Goal: Task Accomplishment & Management: Use online tool/utility

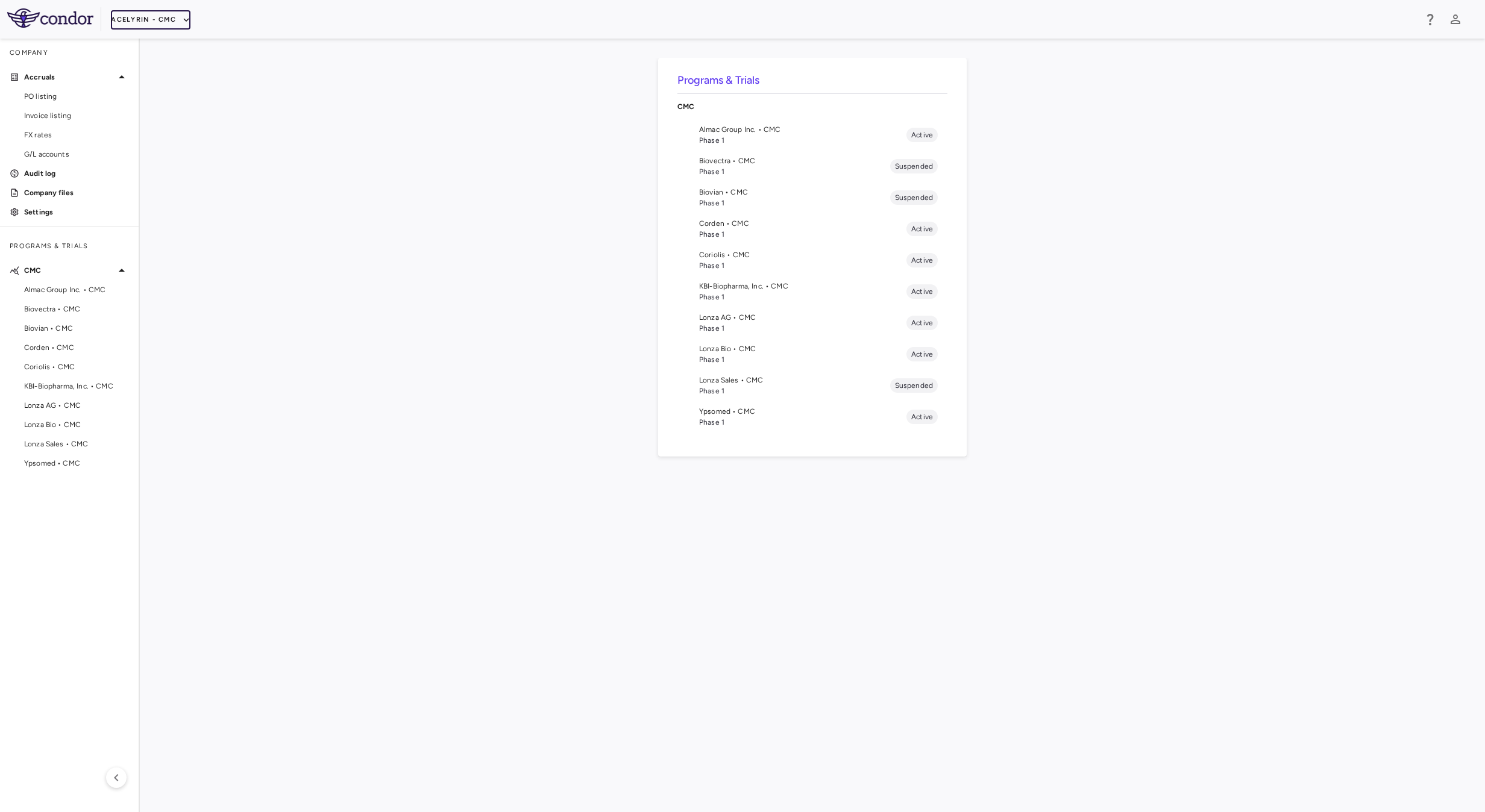
click at [143, 18] on button "Acelyrin - CMC" at bounding box center [151, 20] width 80 height 20
click at [157, 120] on li "BridgeBio, Inc." at bounding box center [162, 115] width 101 height 18
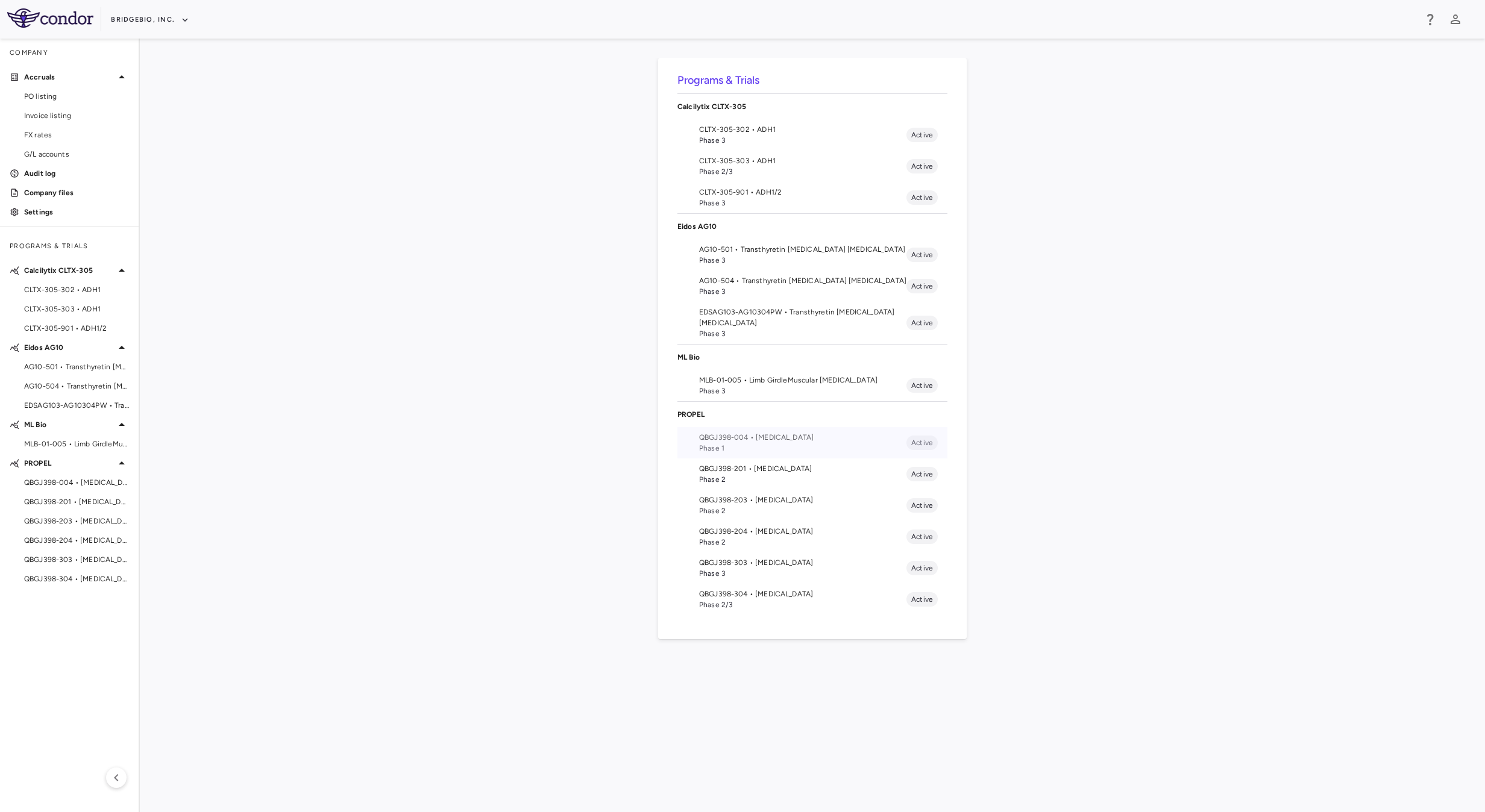
click at [745, 447] on span "Phase 1" at bounding box center [802, 447] width 207 height 11
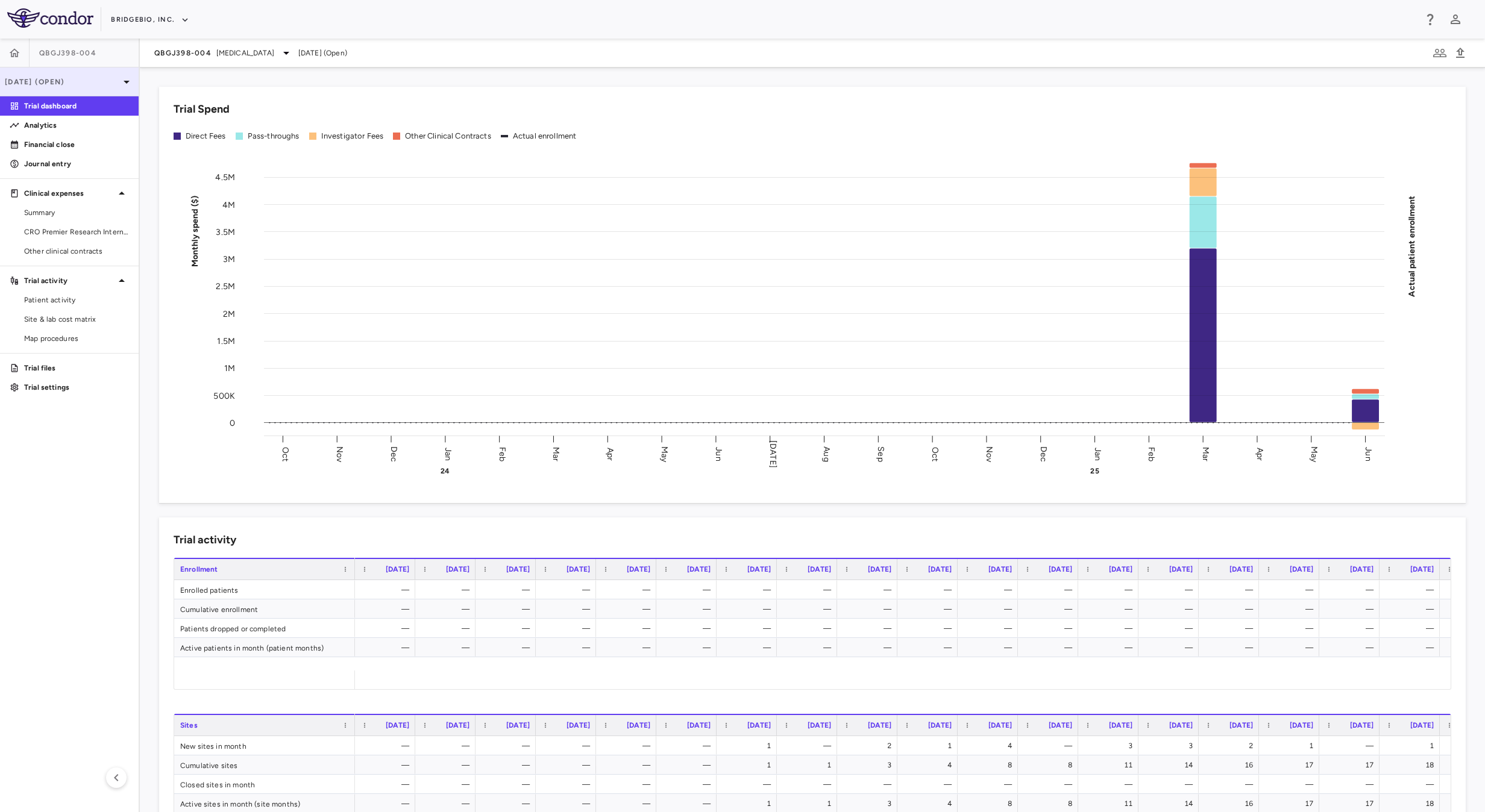
click at [71, 80] on p "[DATE] (Open)" at bounding box center [62, 81] width 115 height 11
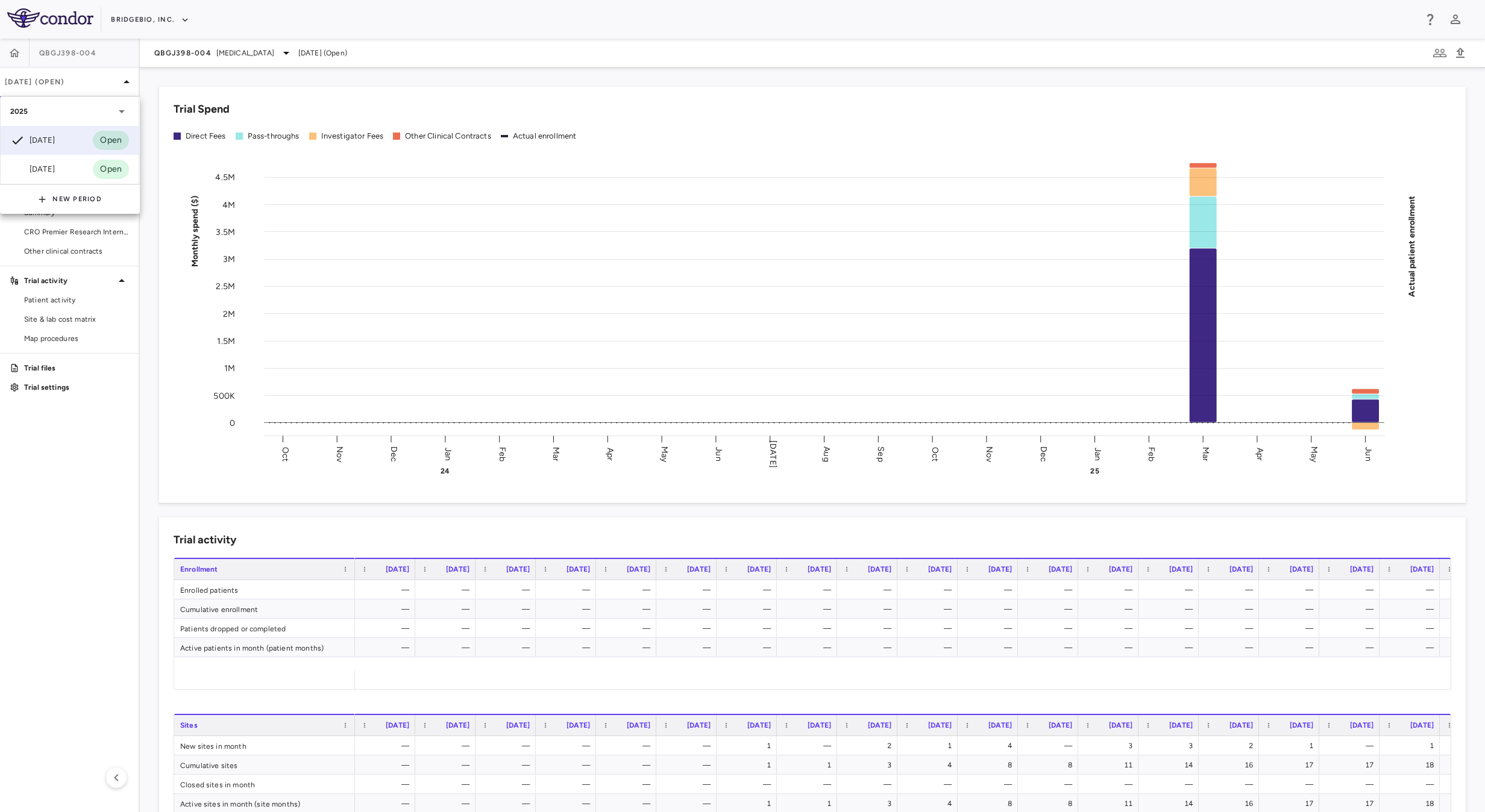
click at [66, 491] on div at bounding box center [742, 406] width 1485 height 812
click at [46, 118] on link "Analytics" at bounding box center [69, 125] width 138 height 18
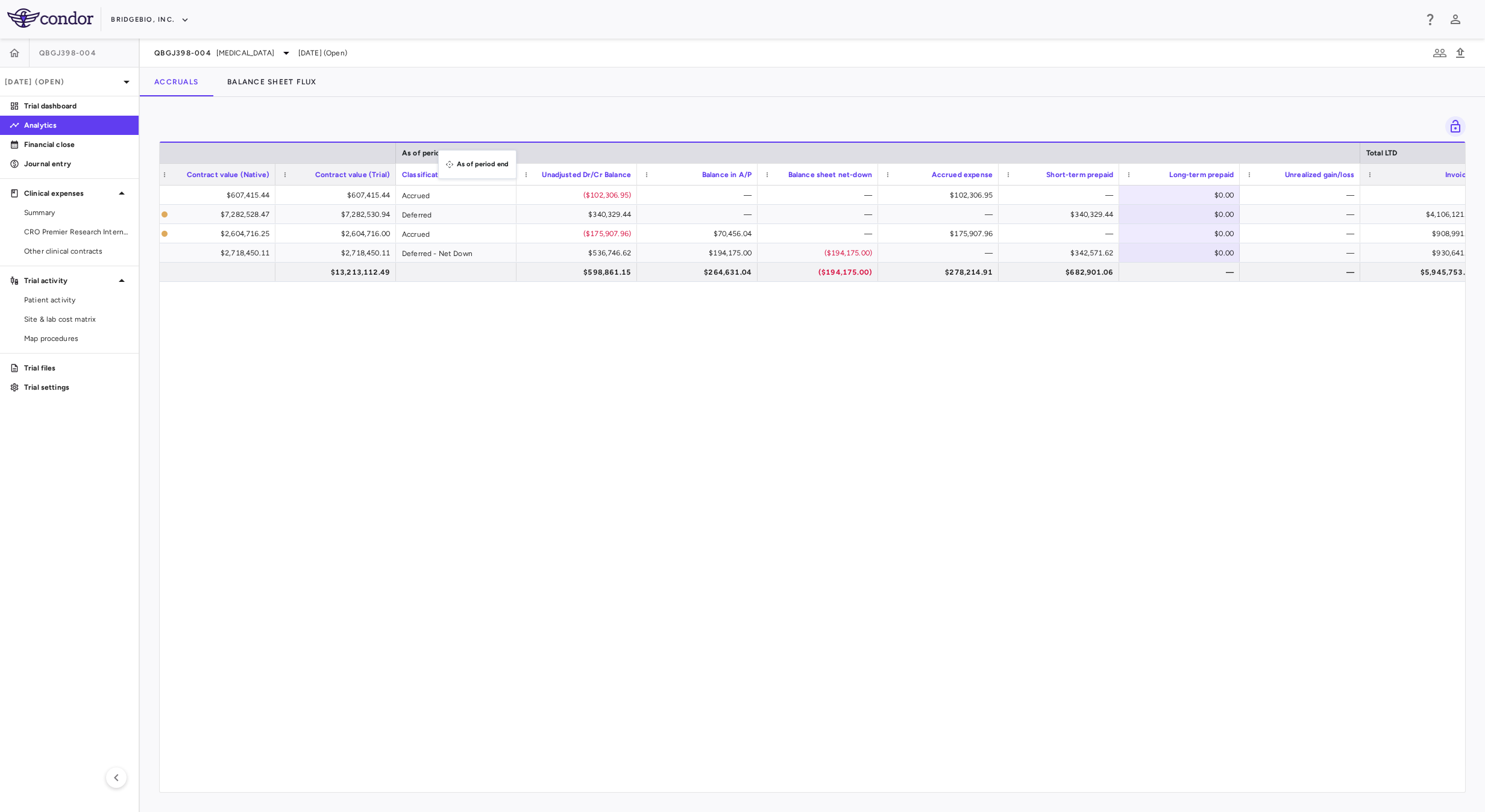
drag, startPoint x: 1008, startPoint y: 152, endPoint x: 444, endPoint y: 157, distance: 564.0
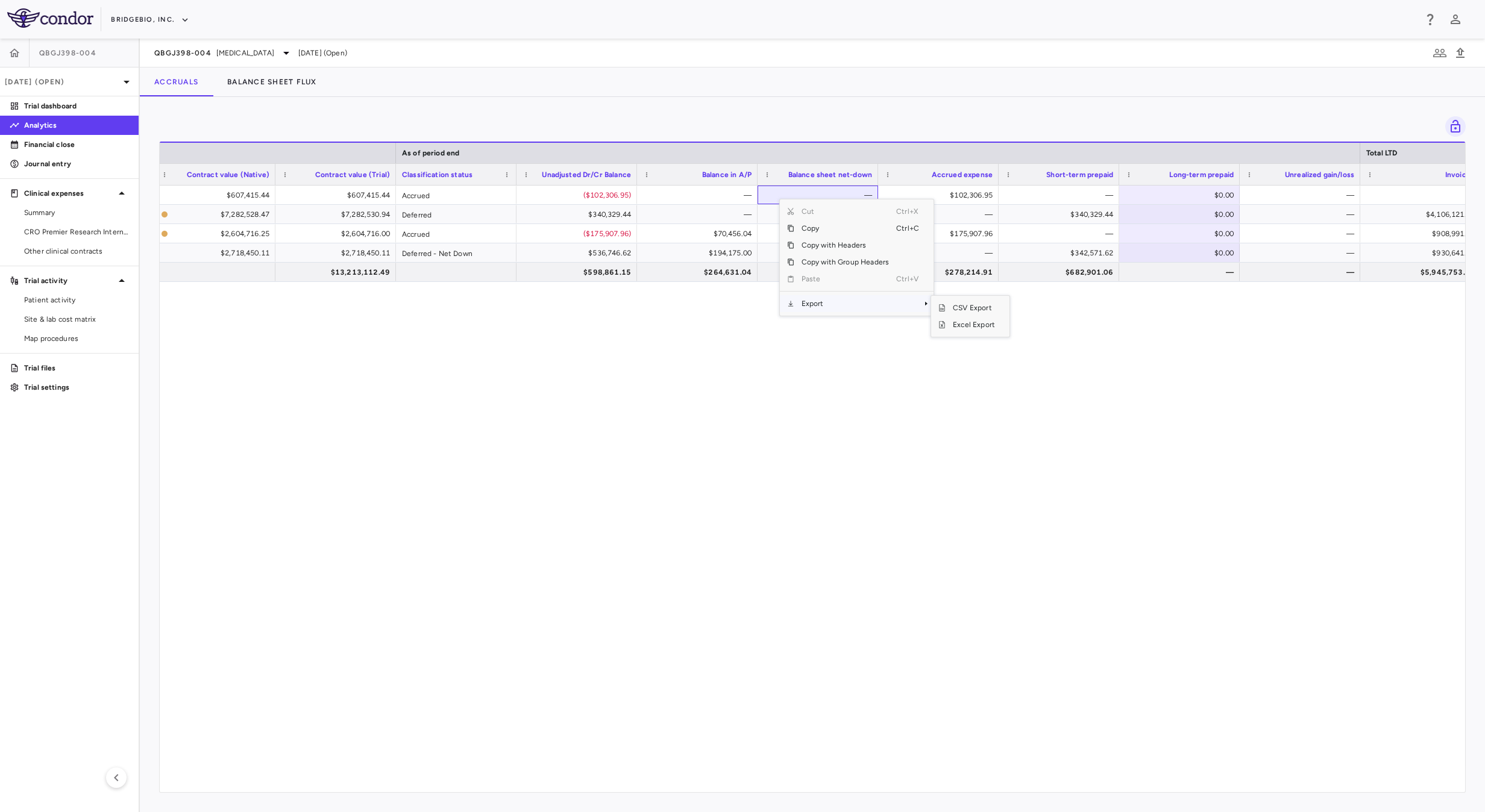
click at [881, 306] on span "Export" at bounding box center [845, 303] width 102 height 17
click at [989, 326] on span "Excel Export" at bounding box center [974, 325] width 57 height 17
click at [579, 574] on div "Data Management, Laboratory Tests, Pass-Through Costs, Project Management, Spec…" at bounding box center [812, 479] width 1305 height 588
click at [59, 229] on span "CRO Premier Research International" at bounding box center [76, 231] width 105 height 11
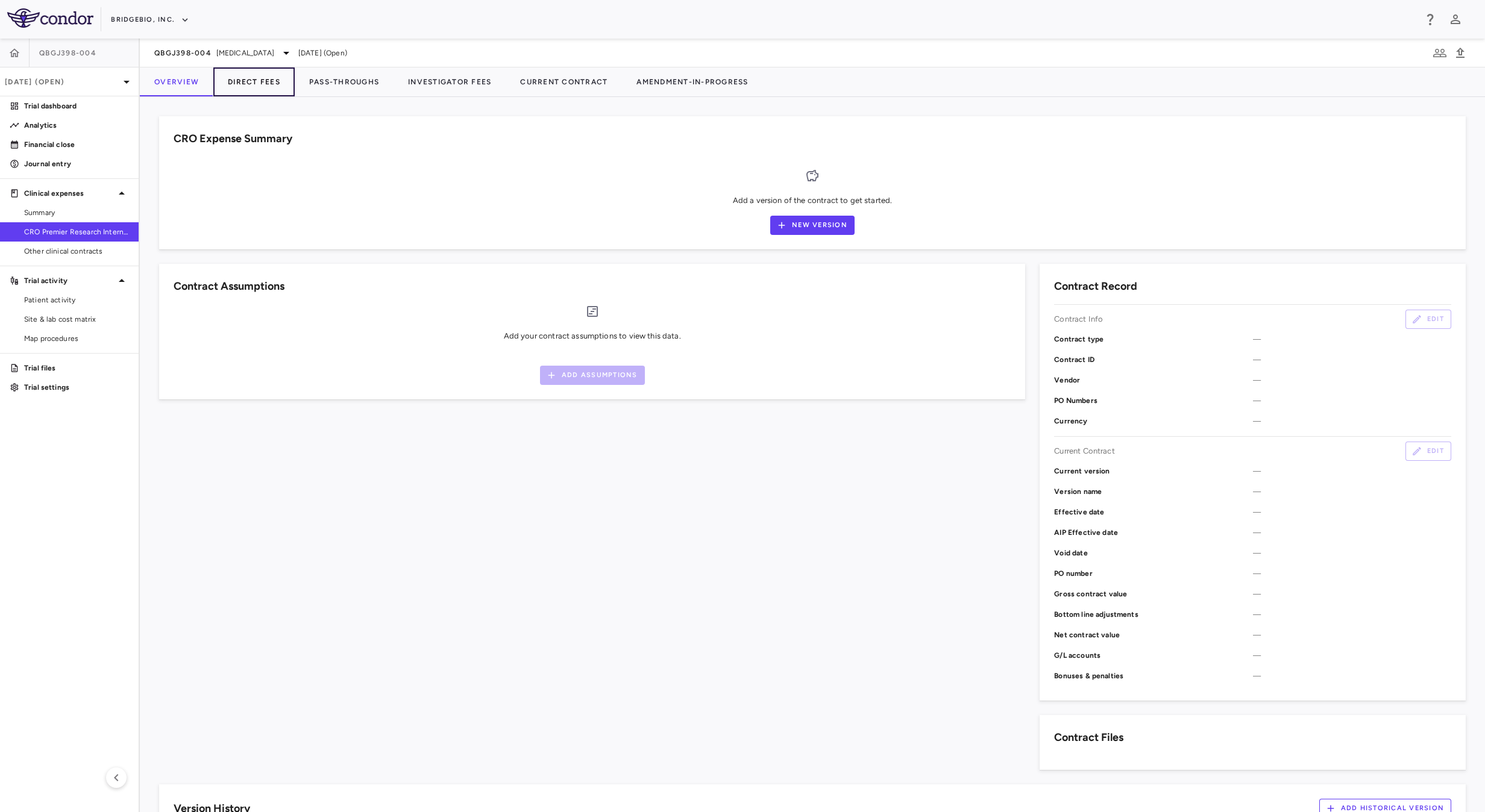
click at [248, 85] on button "Direct Fees" at bounding box center [254, 82] width 81 height 29
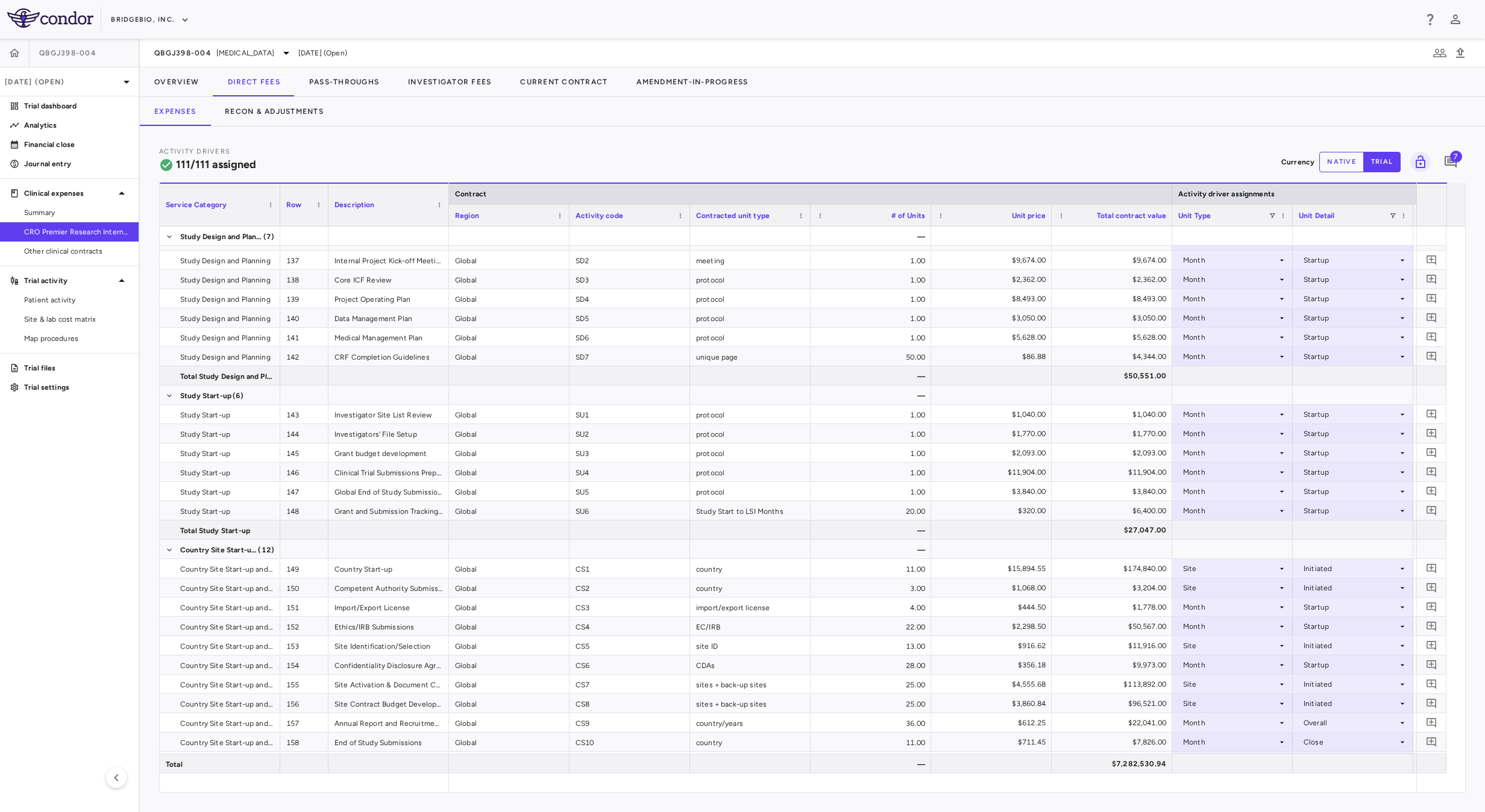
scroll to position [13, 0]
click at [917, 343] on span "Export" at bounding box center [909, 342] width 102 height 17
click at [1044, 365] on span "Excel Export" at bounding box center [1037, 363] width 57 height 17
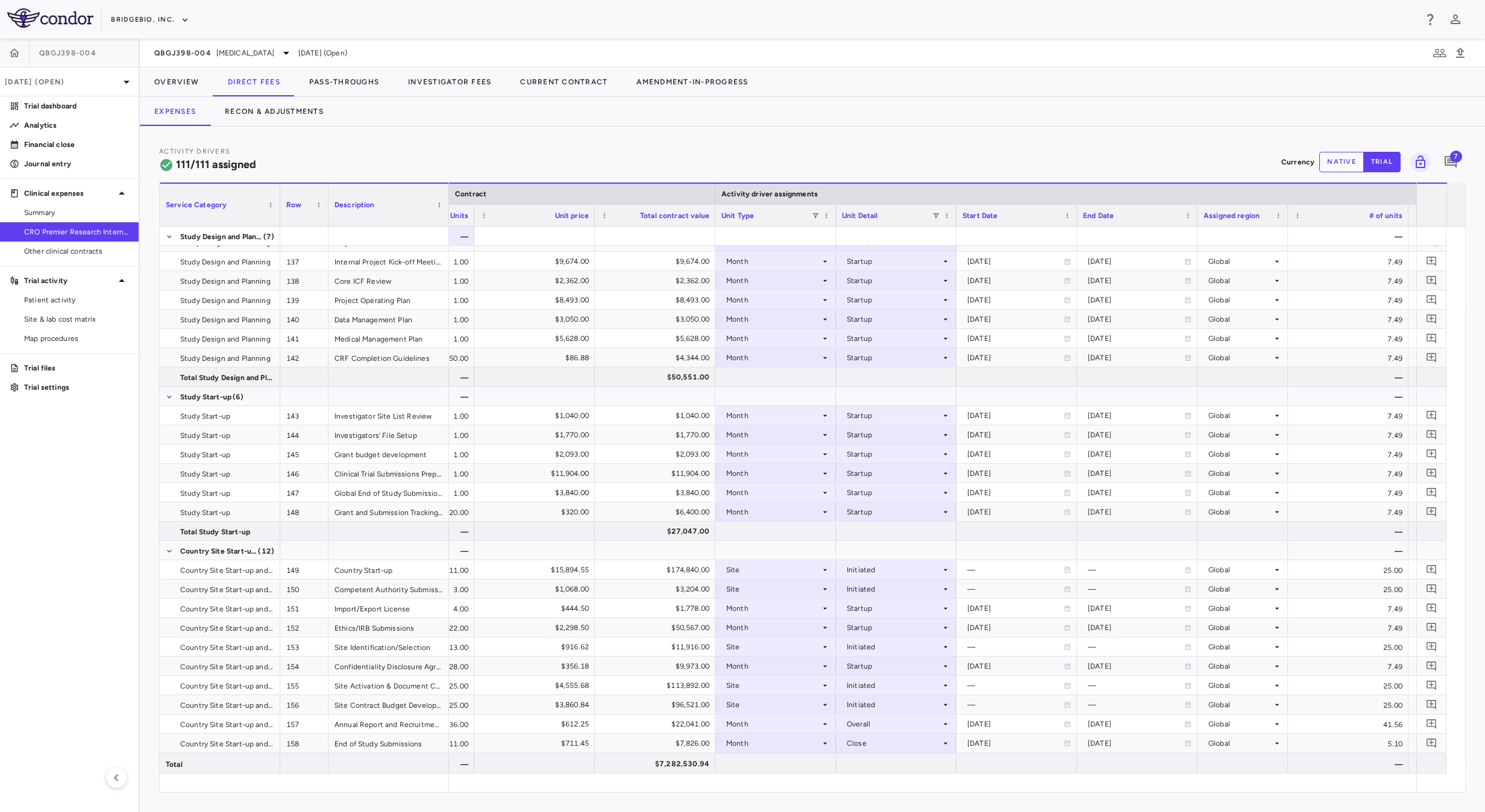
scroll to position [0, 699]
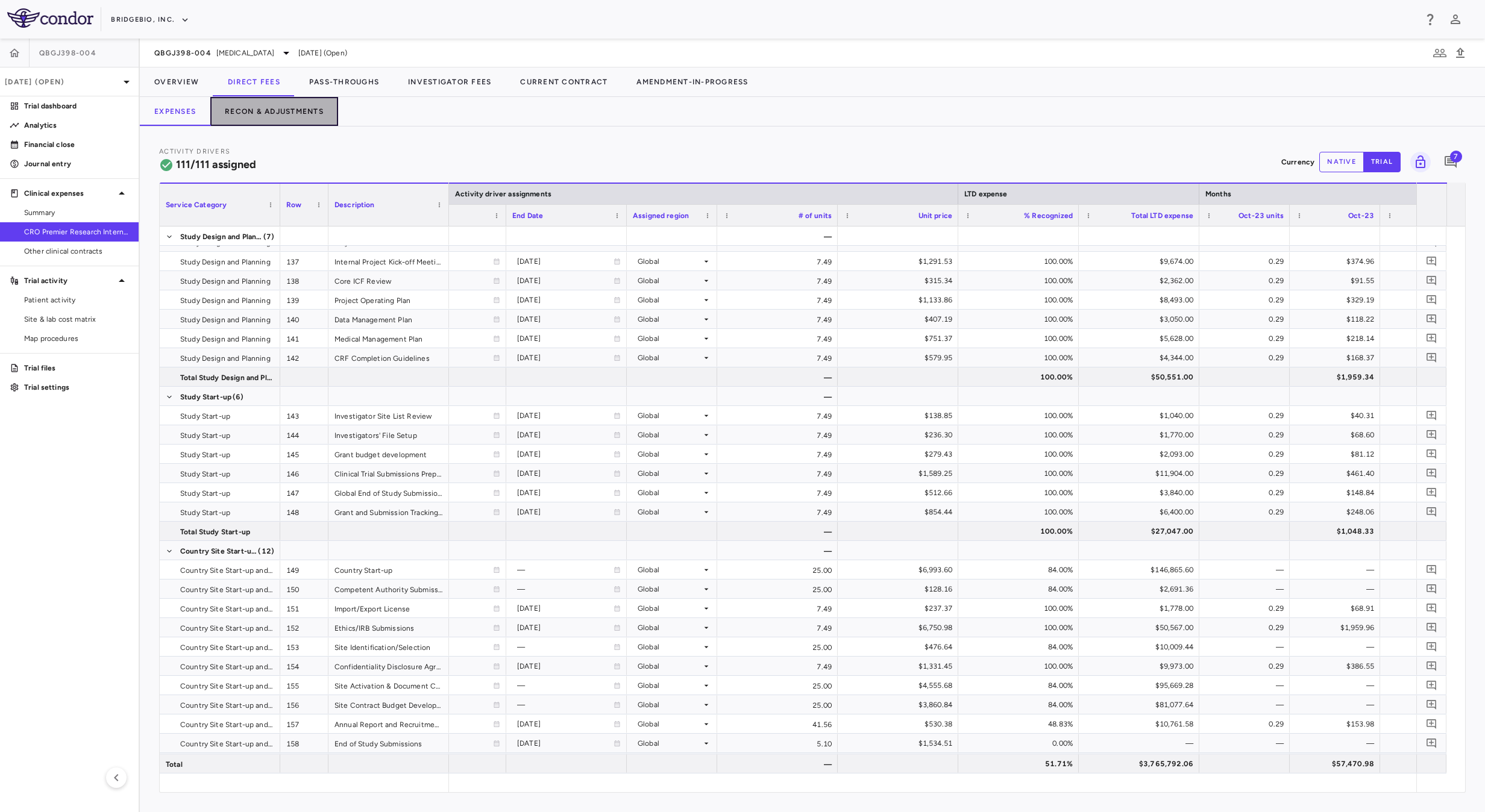
click at [275, 107] on button "Recon & Adjustments" at bounding box center [273, 111] width 128 height 29
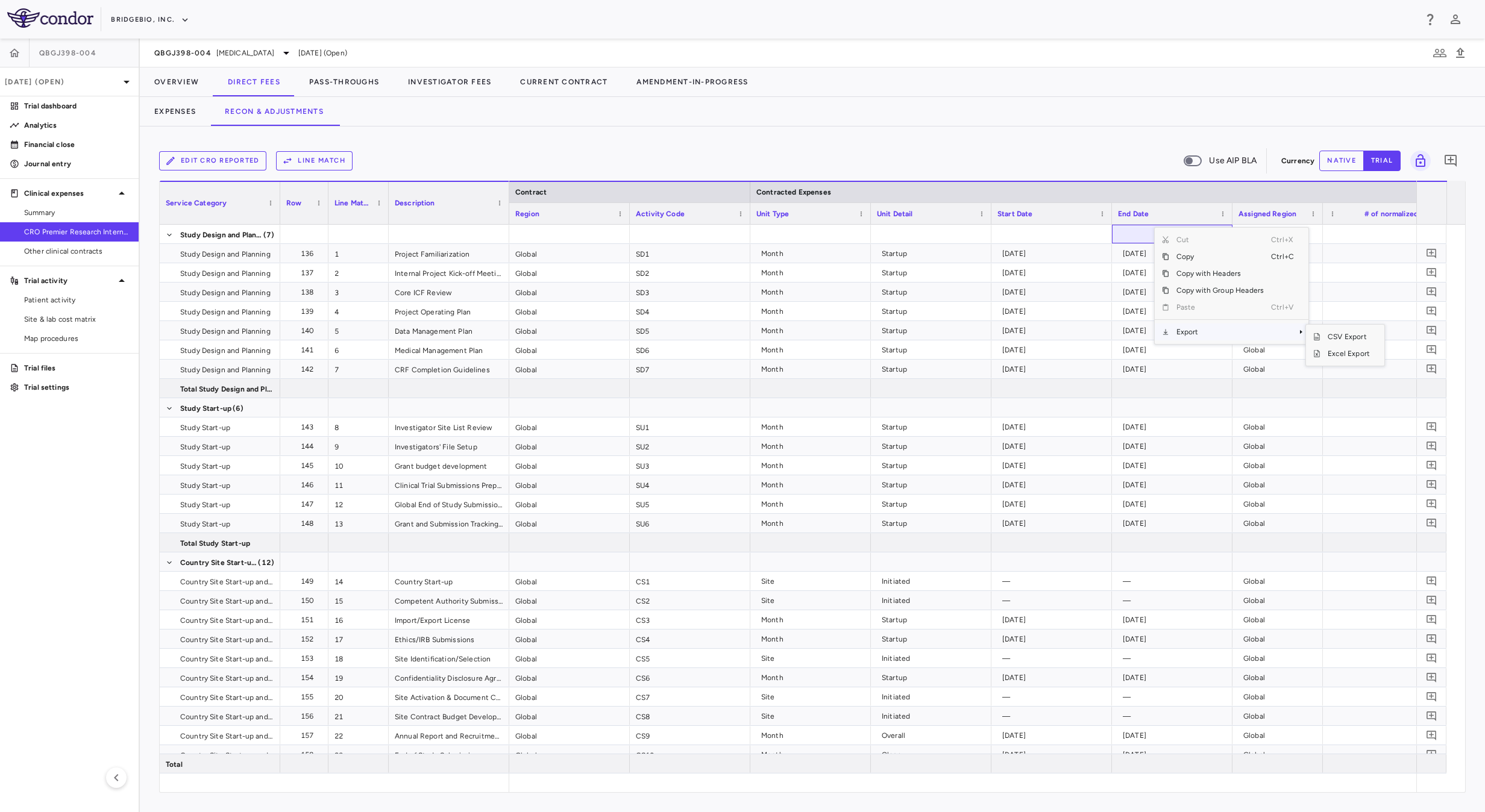
click at [1211, 331] on span "Export" at bounding box center [1220, 332] width 102 height 17
click at [1360, 353] on span "Excel Export" at bounding box center [1349, 353] width 57 height 17
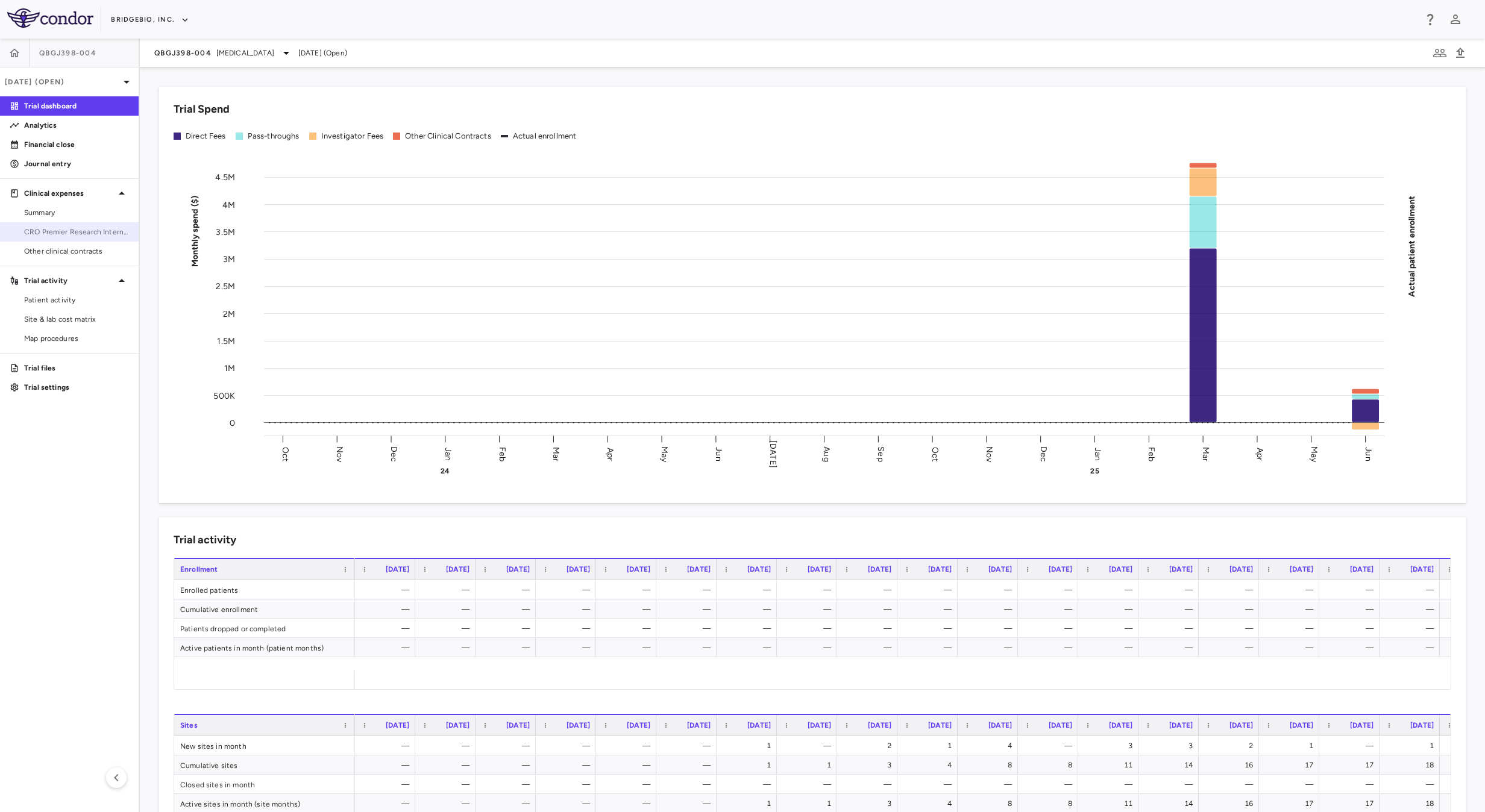
click at [90, 233] on span "CRO Premier Research International" at bounding box center [76, 231] width 105 height 11
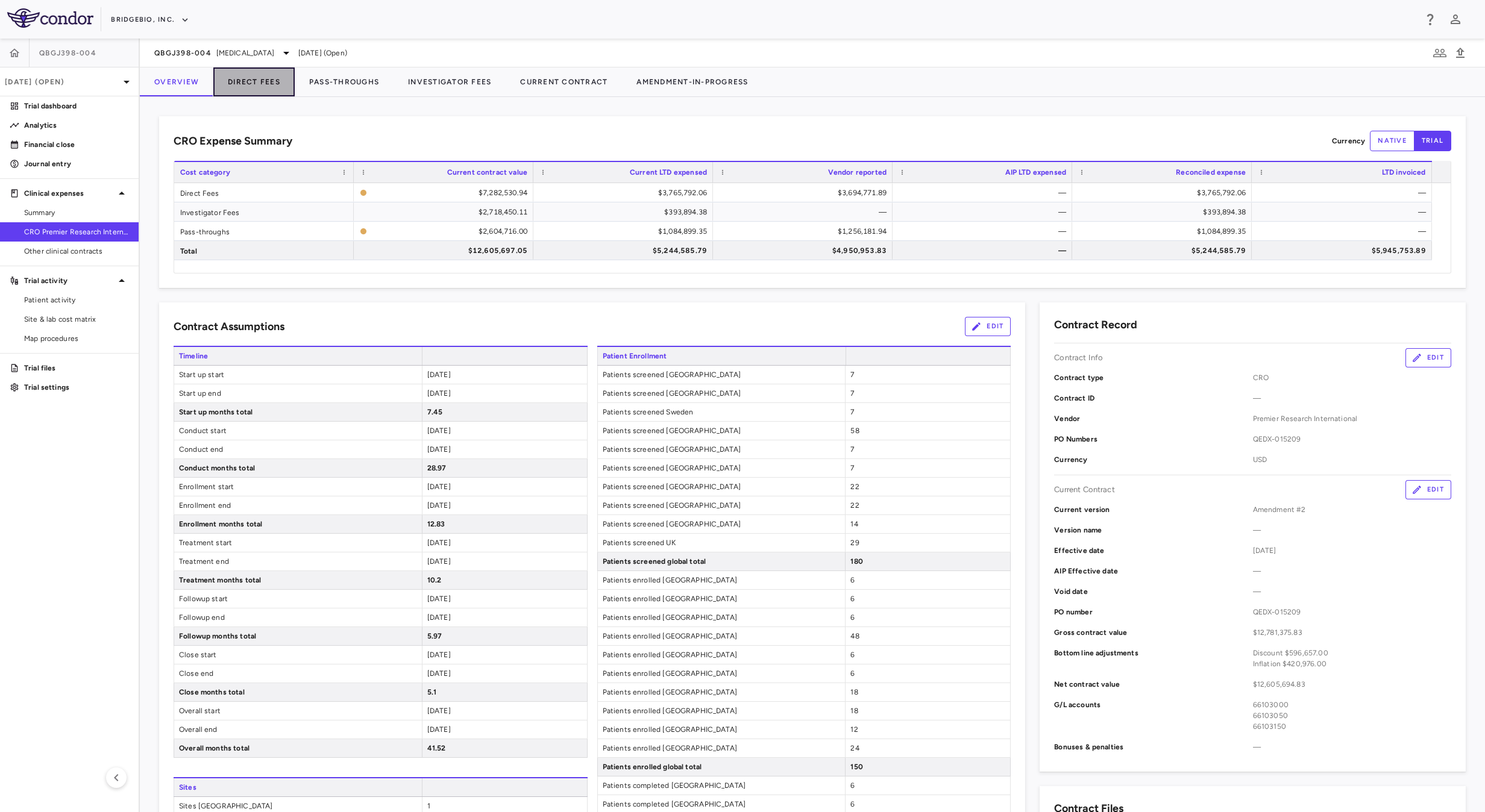
click at [242, 80] on button "Direct Fees" at bounding box center [254, 82] width 81 height 29
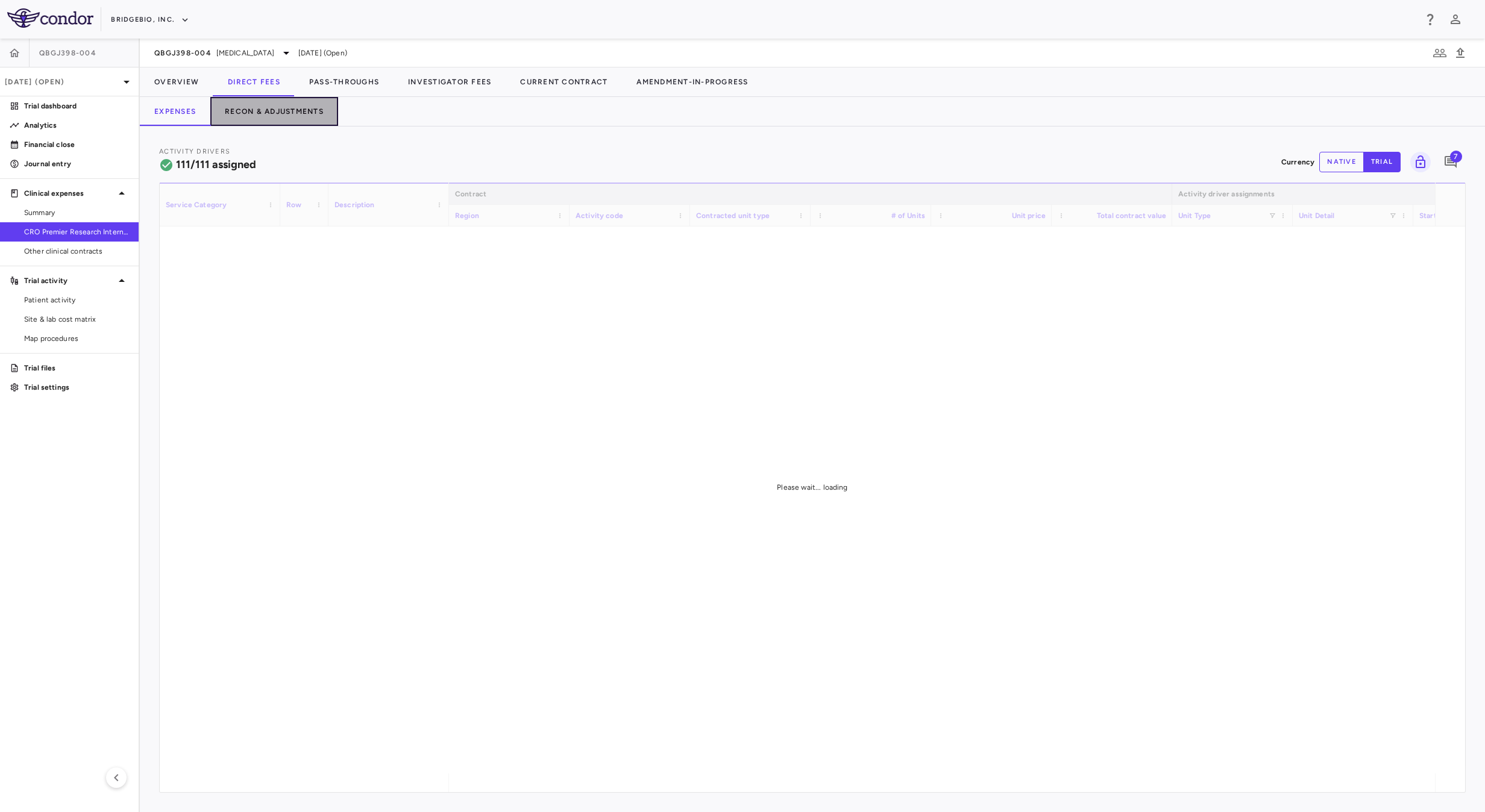
click at [297, 112] on button "Recon & Adjustments" at bounding box center [273, 111] width 128 height 29
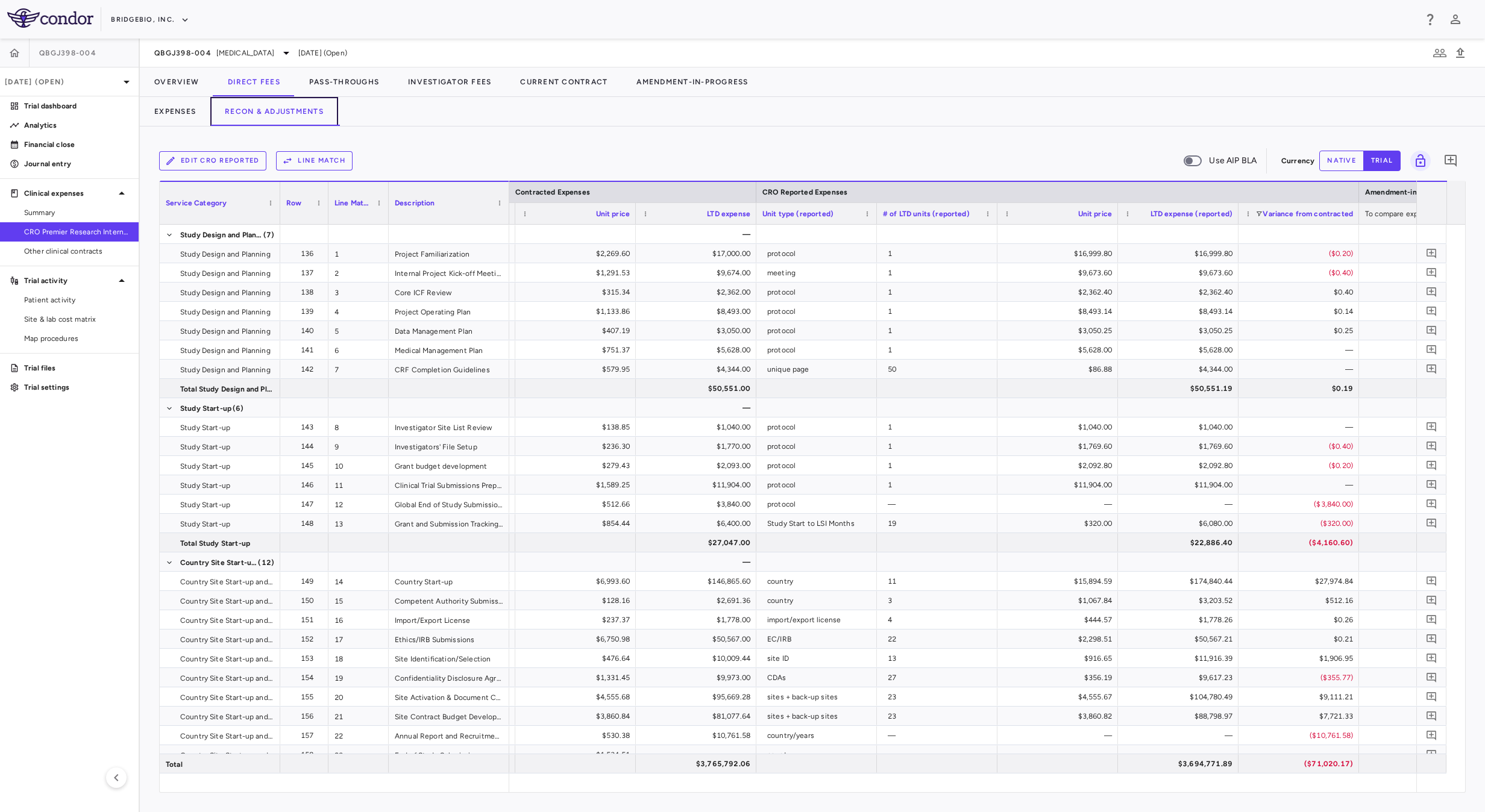
scroll to position [0, 982]
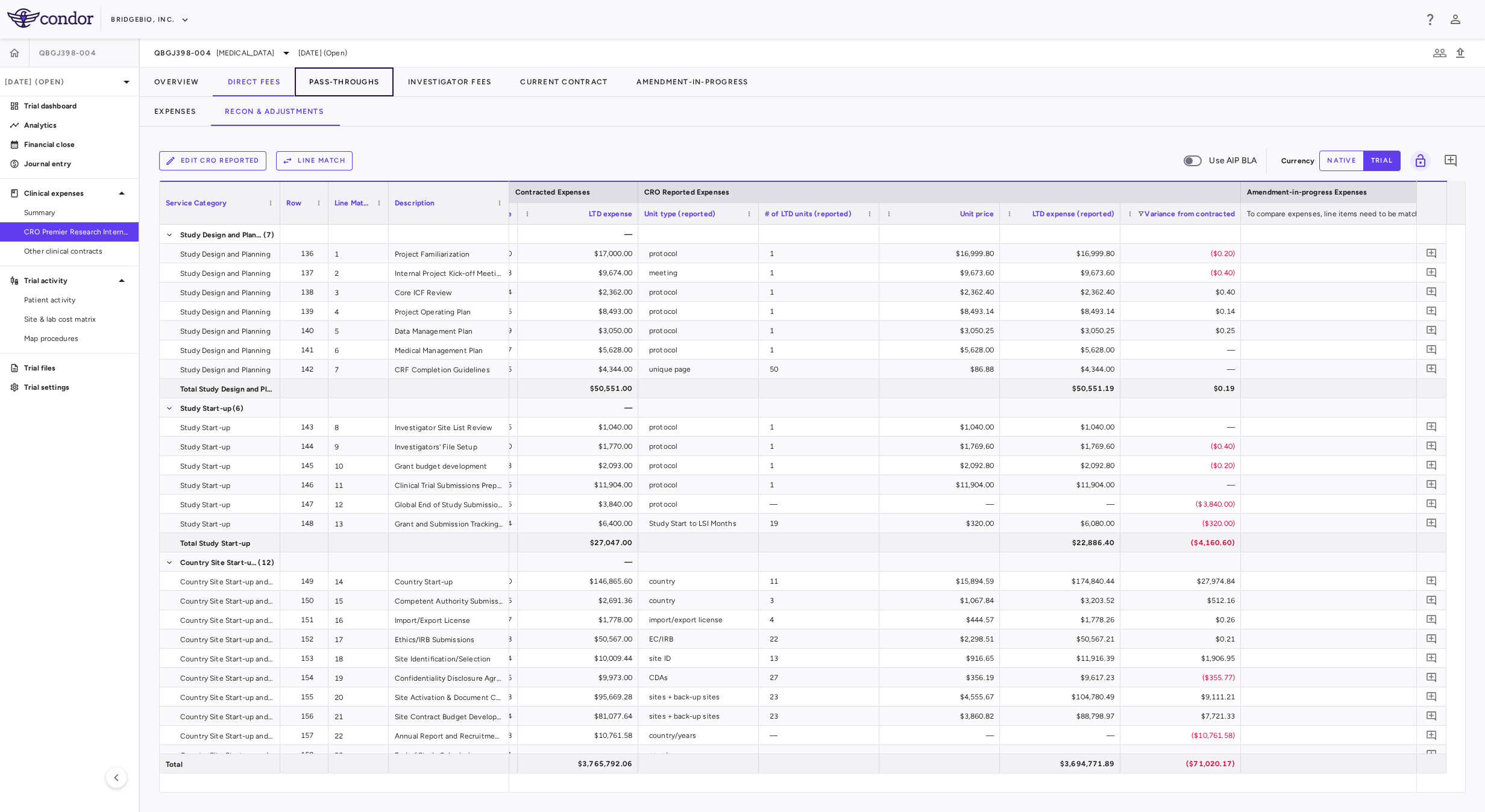
click at [350, 82] on button "Pass-Throughs" at bounding box center [343, 82] width 98 height 29
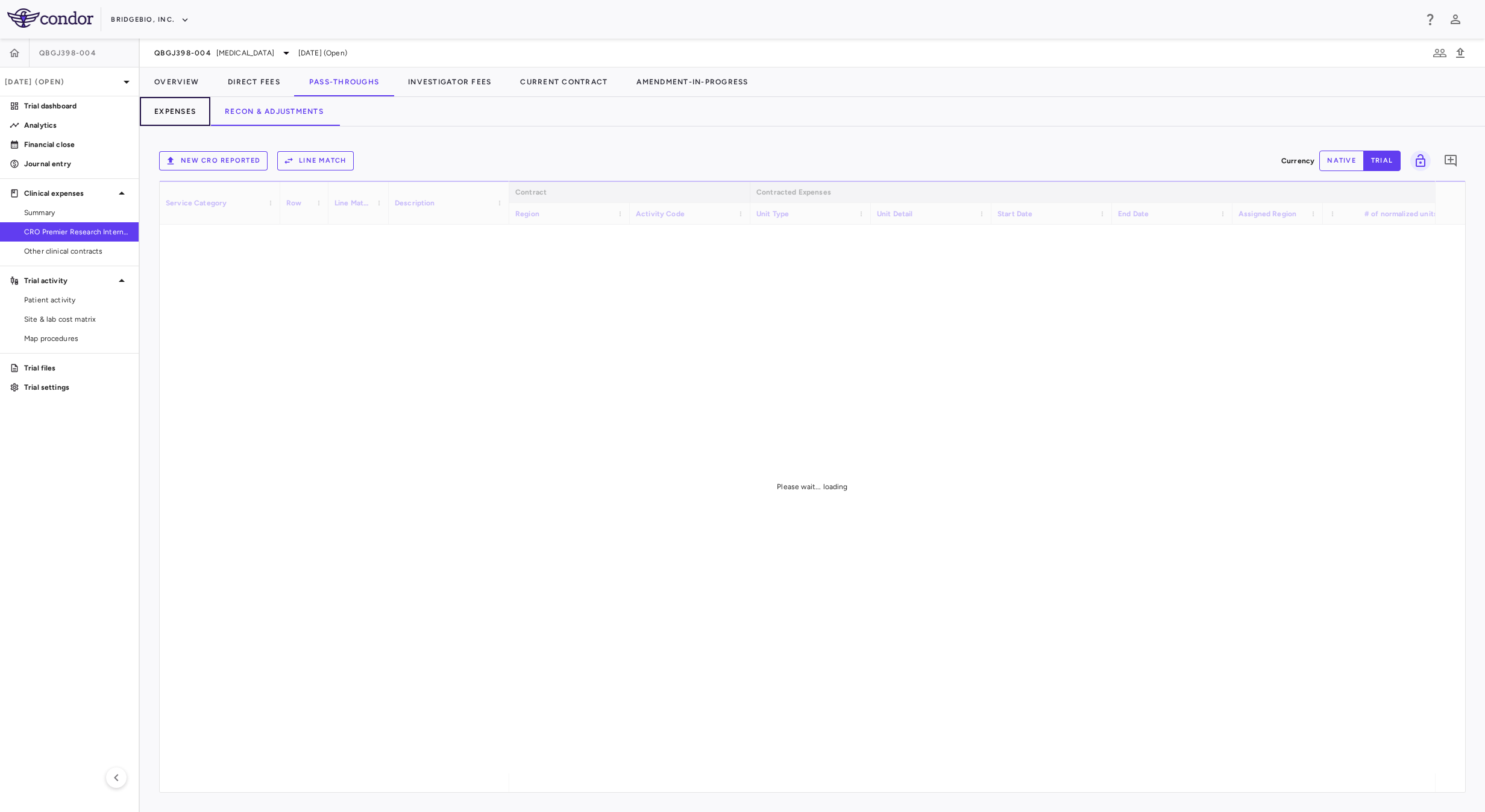
click at [181, 114] on button "Expenses" at bounding box center [175, 111] width 71 height 29
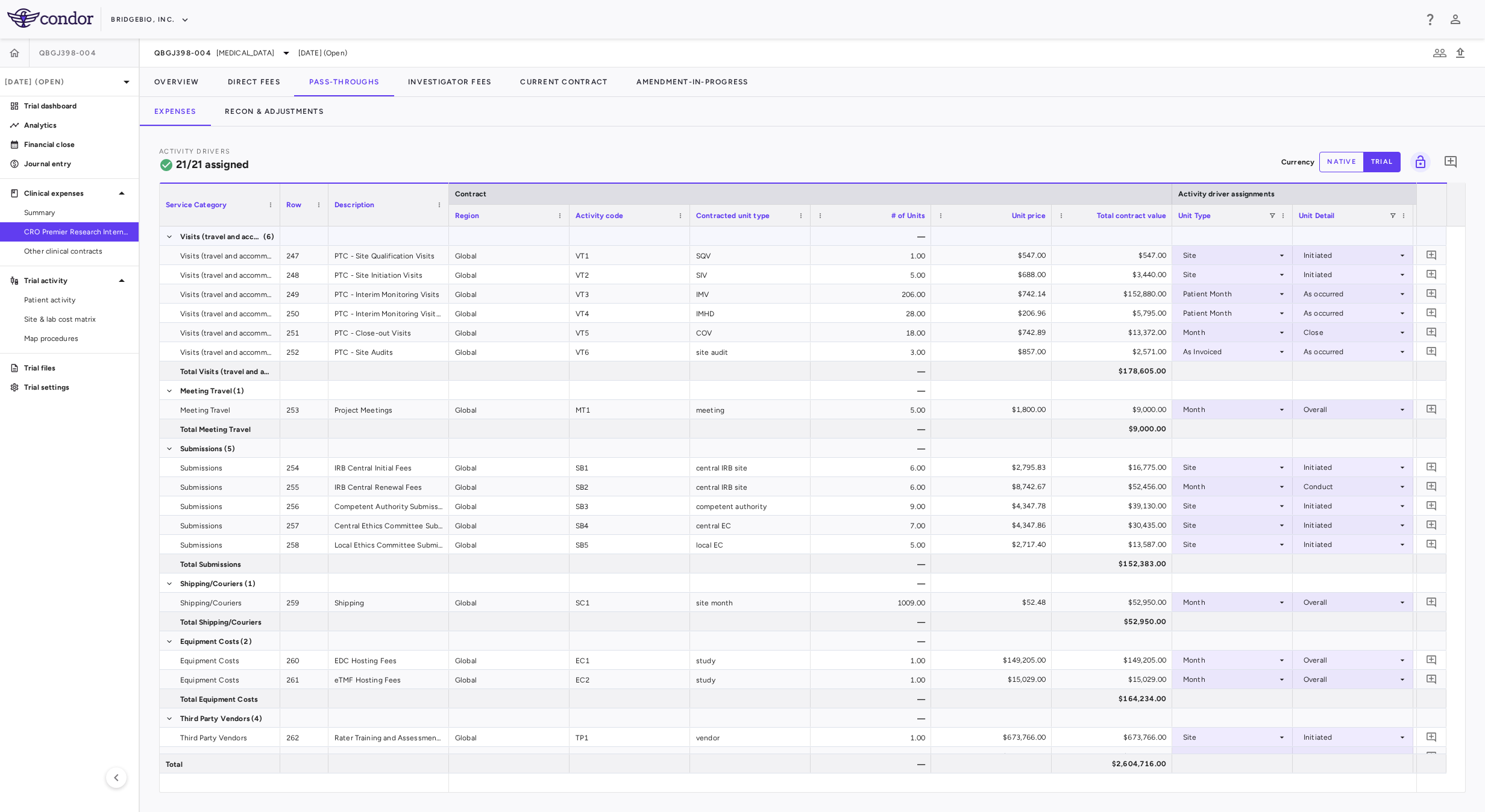
click at [627, 234] on div at bounding box center [630, 235] width 120 height 19
click at [714, 335] on span "Export" at bounding box center [693, 338] width 102 height 17
click at [824, 364] on span "Excel Export" at bounding box center [823, 360] width 57 height 17
click at [736, 105] on div "Expenses Recon & Adjustments" at bounding box center [812, 111] width 1345 height 29
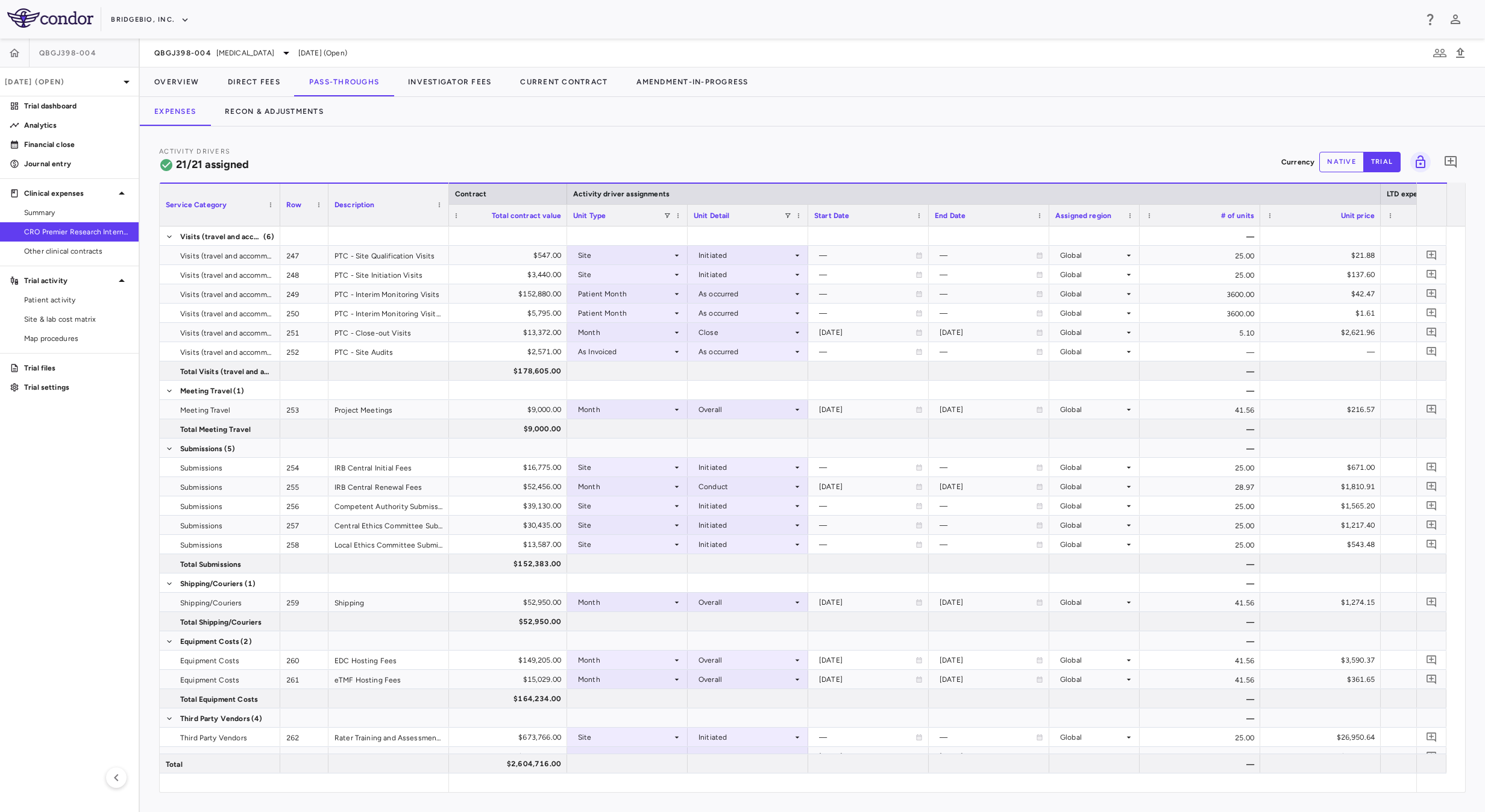
scroll to position [0, 949]
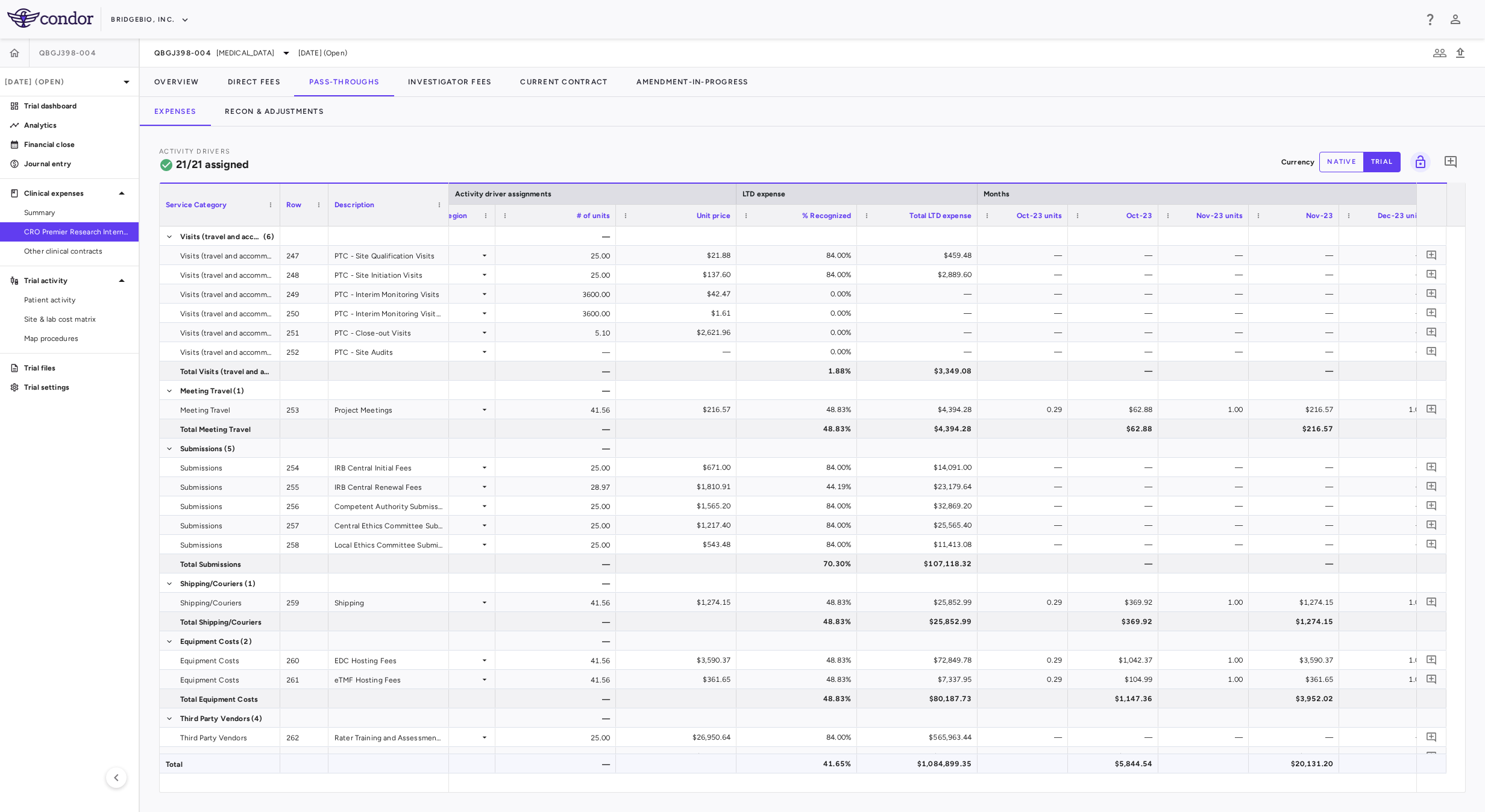
click at [928, 771] on div "$1,084,899.35" at bounding box center [919, 764] width 103 height 20
click at [275, 114] on button "Recon & Adjustments" at bounding box center [273, 111] width 128 height 29
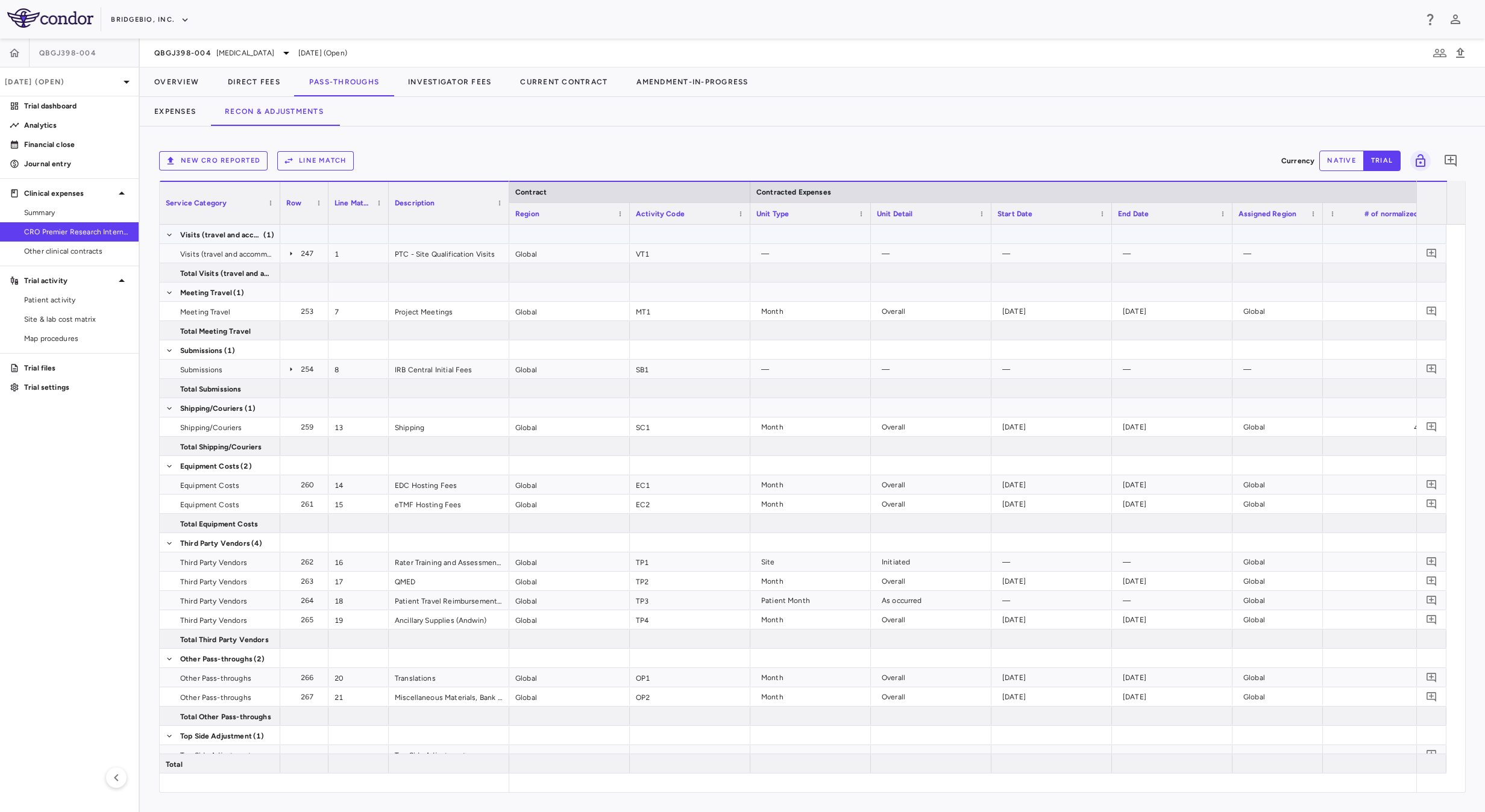
click at [666, 234] on div at bounding box center [690, 234] width 120 height 19
click at [732, 340] on span "Export" at bounding box center [732, 339] width 102 height 17
click at [854, 358] on span "Excel Export" at bounding box center [861, 360] width 57 height 17
click at [434, 141] on div "New CRO reported Line Match Currency native trial 0 Service Category Drag here …" at bounding box center [812, 469] width 1345 height 686
click at [164, 76] on button "Overview" at bounding box center [177, 82] width 73 height 29
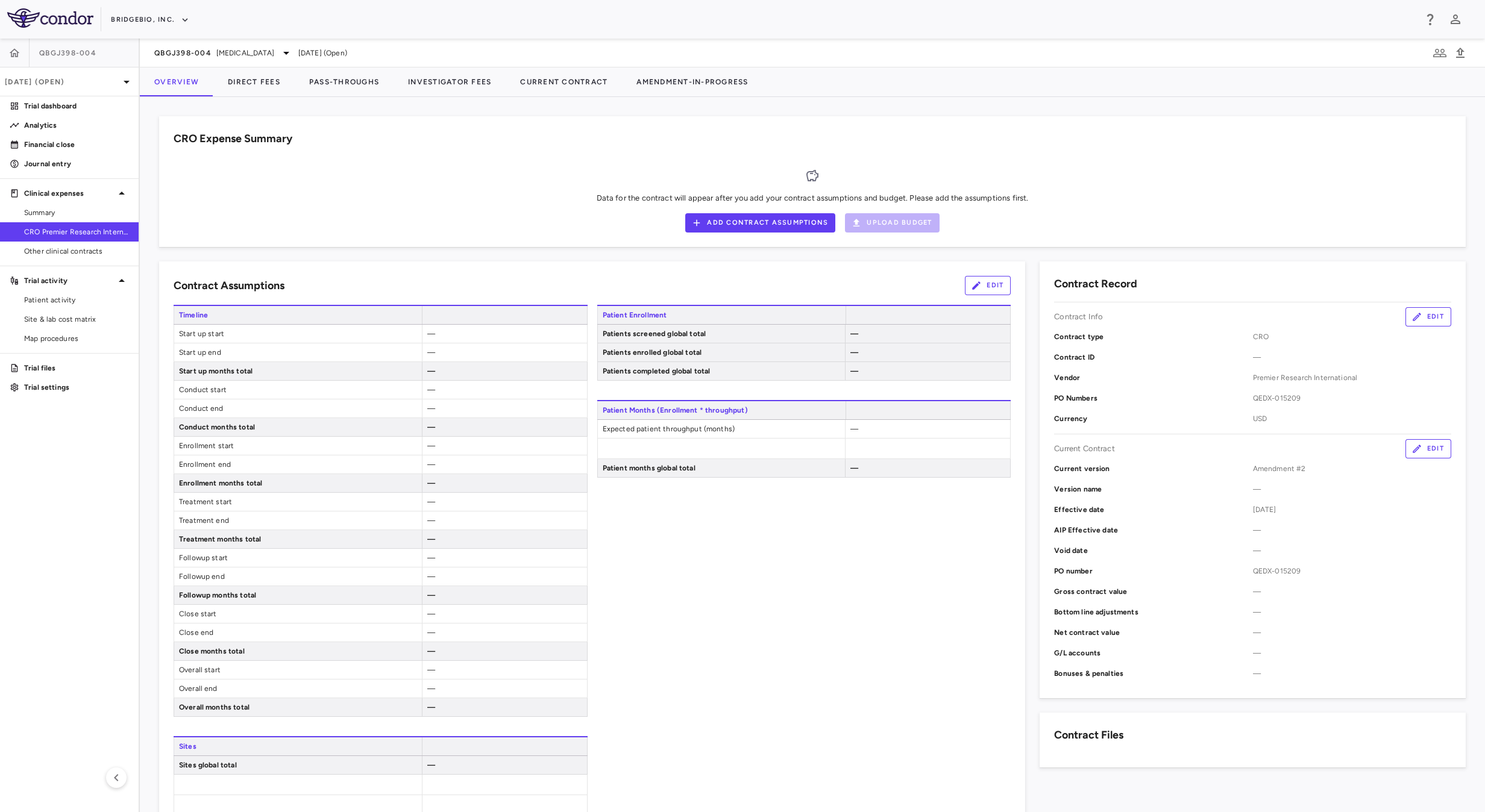
click at [584, 230] on div "Data for the contract will appear after you add your contract assumptions and b…" at bounding box center [812, 194] width 1278 height 76
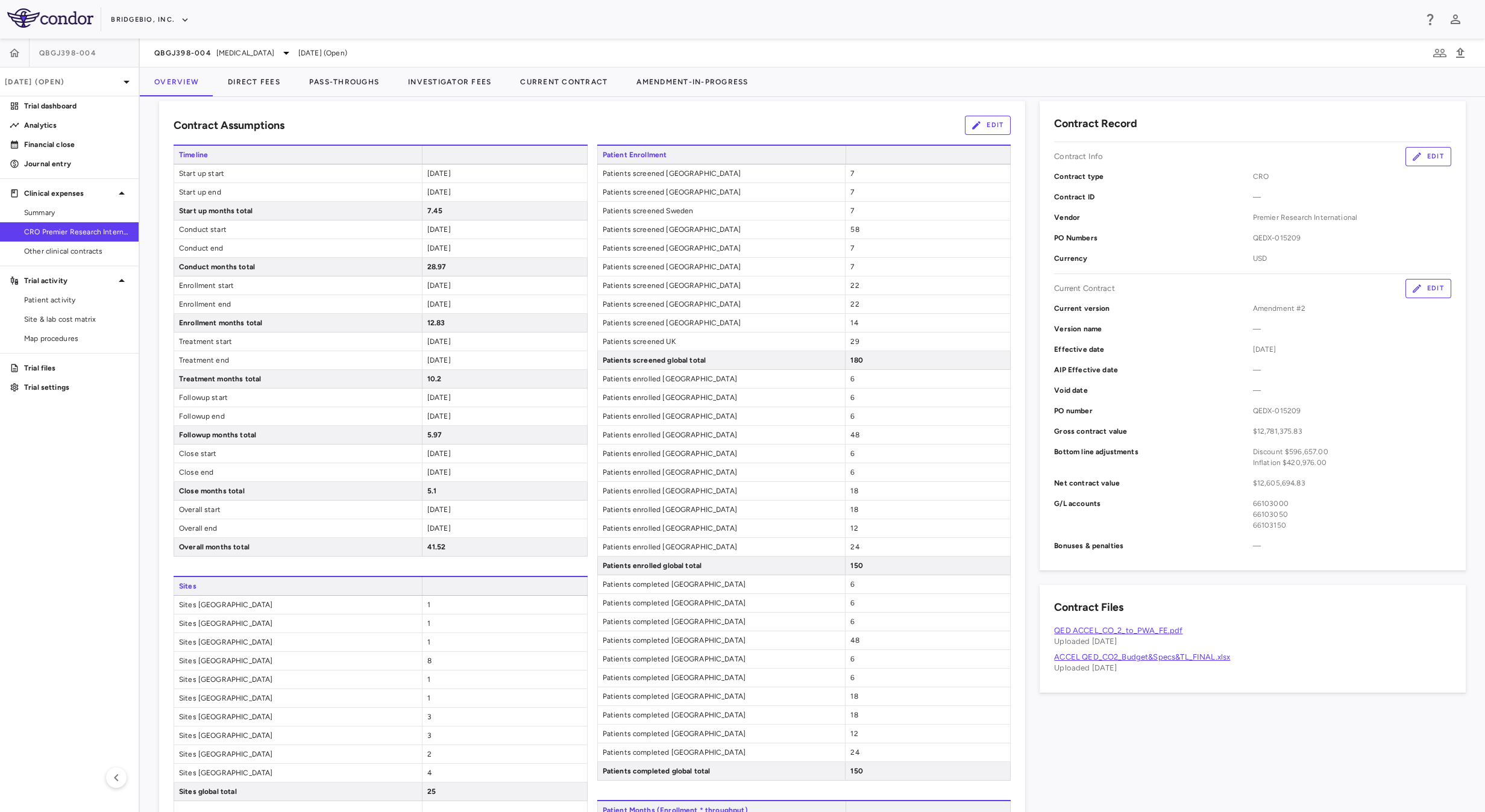
scroll to position [200, 0]
click at [17, 544] on aside "QBGJ398-004 [DATE] (Open) Trial dashboard Analytics Financial close Journal ent…" at bounding box center [70, 425] width 140 height 774
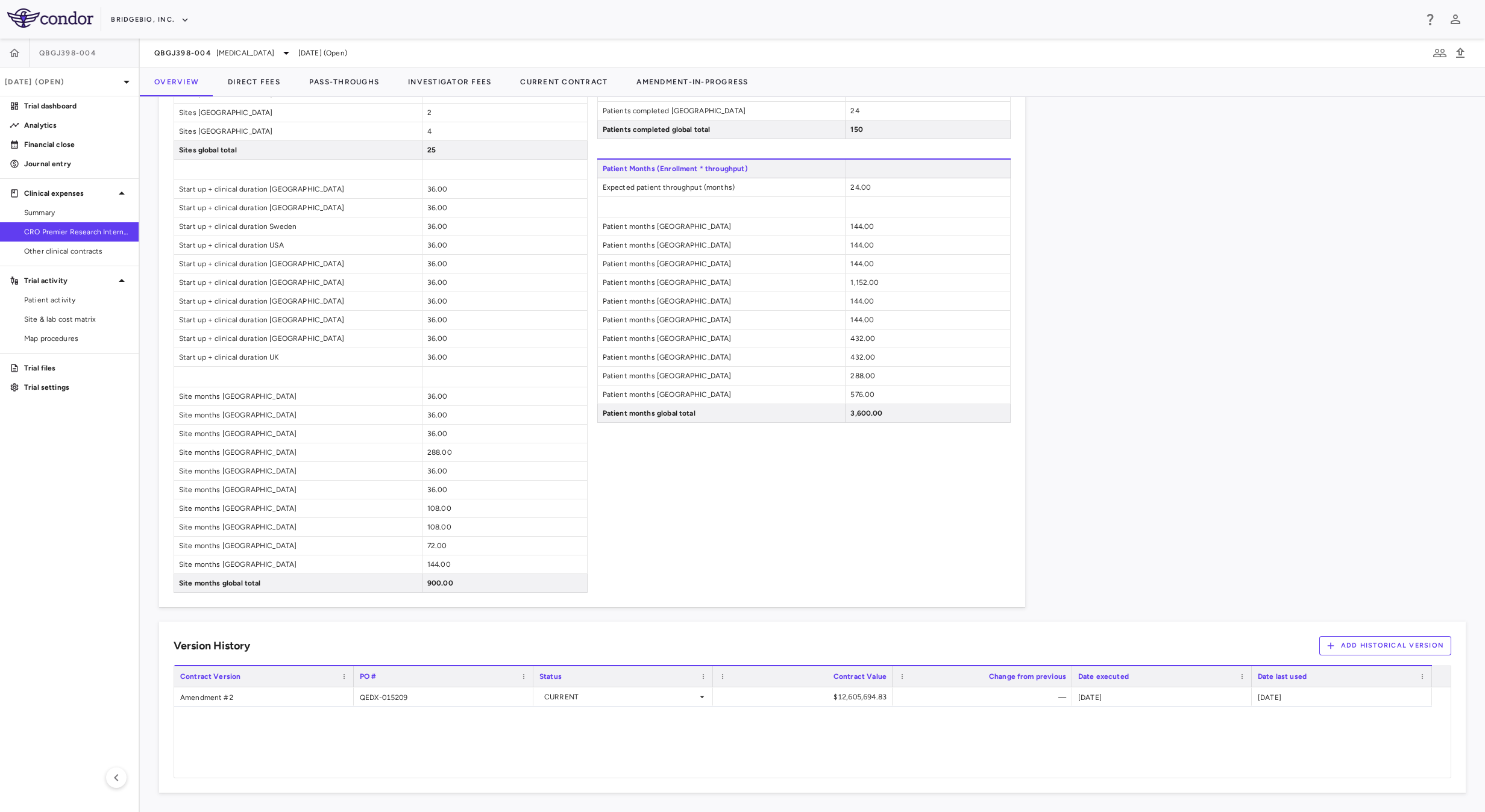
scroll to position [853, 0]
click at [430, 78] on button "Investigator Fees" at bounding box center [450, 82] width 112 height 29
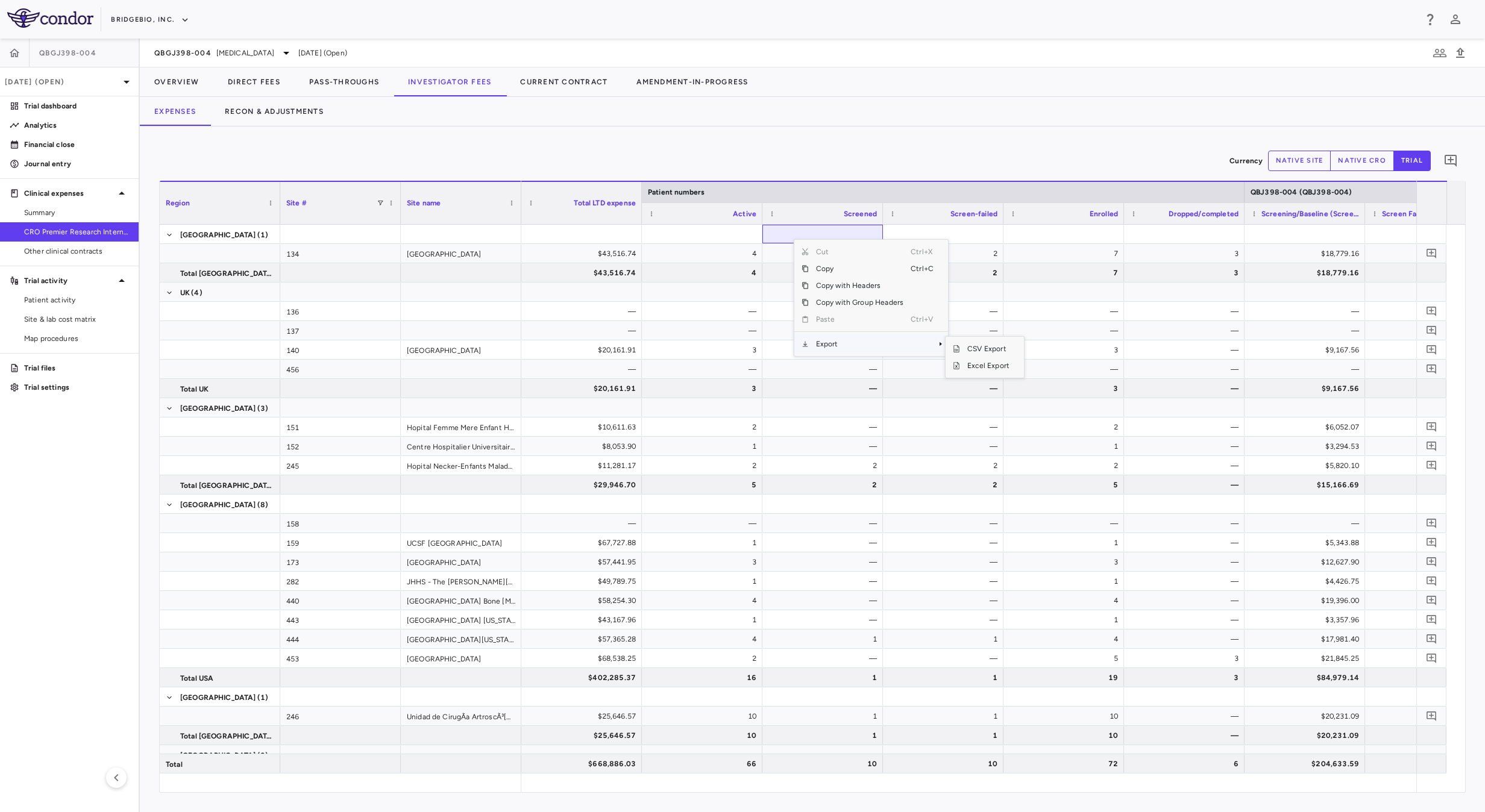
click at [836, 346] on span "Export" at bounding box center [859, 343] width 102 height 17
click at [970, 370] on span "Excel Export" at bounding box center [989, 365] width 57 height 17
click at [821, 147] on div "Currency native site native cro trial 0" at bounding box center [812, 160] width 1306 height 30
click at [1303, 152] on button "native site" at bounding box center [1299, 160] width 63 height 20
type button "site"
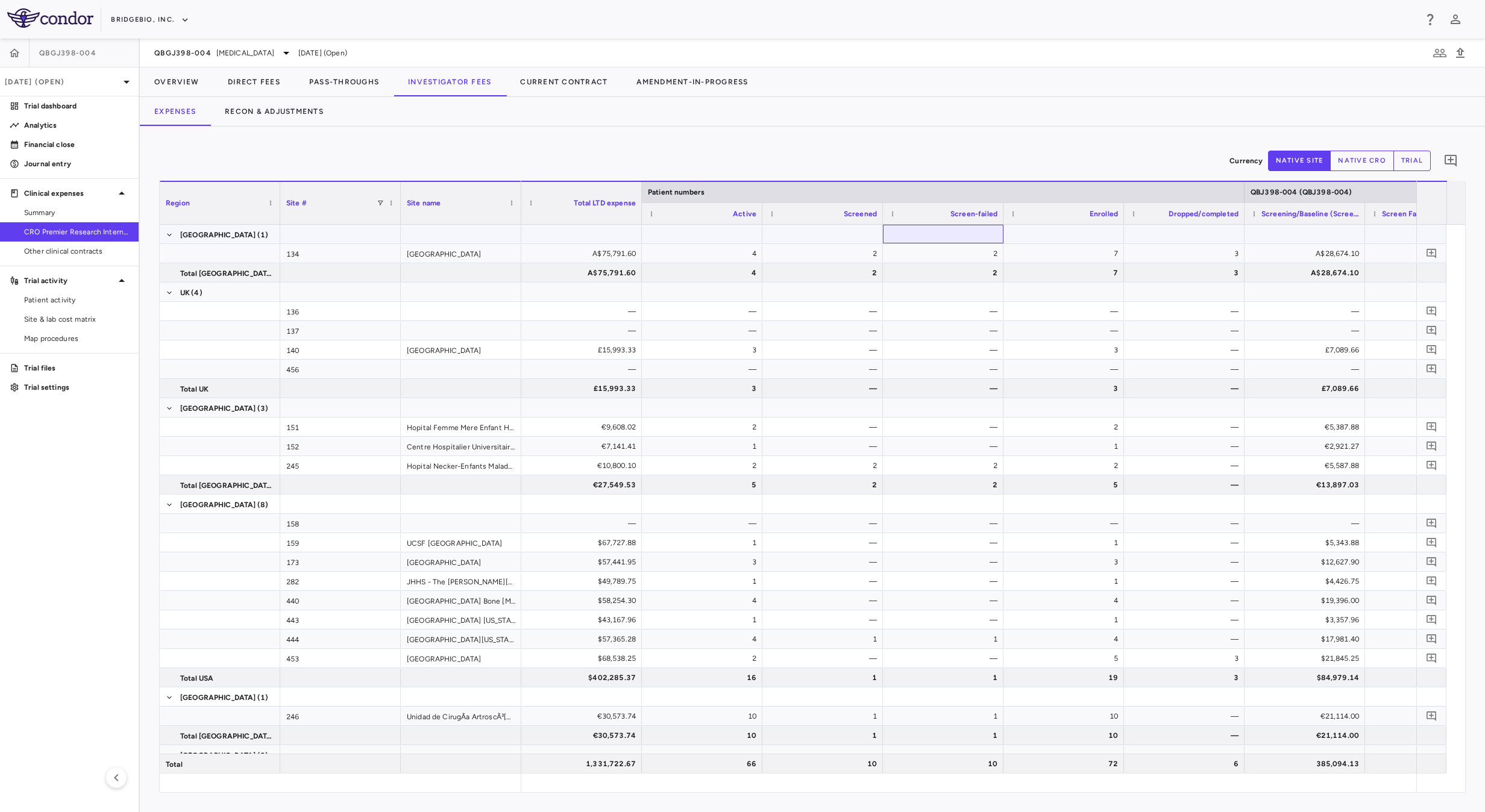
click at [945, 234] on div at bounding box center [942, 234] width 108 height 17
click at [1000, 340] on span "Export" at bounding box center [1011, 338] width 102 height 17
click at [1137, 357] on span "Excel Export" at bounding box center [1140, 360] width 57 height 17
click at [671, 145] on div "Currency native site native cro trial 0 Region Drag here to set column labels R…" at bounding box center [812, 469] width 1345 height 686
click at [172, 78] on button "Overview" at bounding box center [177, 82] width 73 height 29
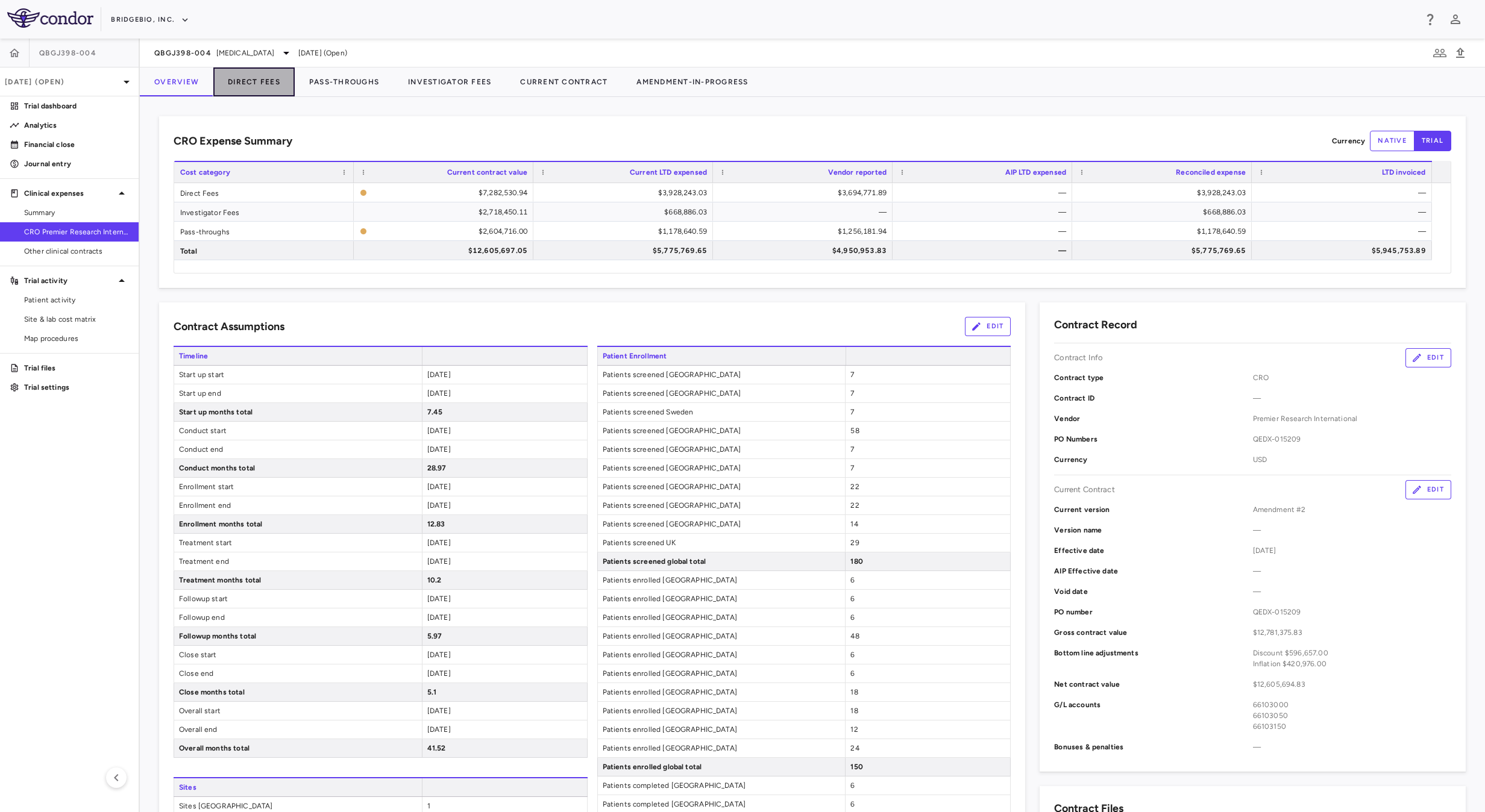
click at [271, 85] on button "Direct Fees" at bounding box center [254, 82] width 81 height 29
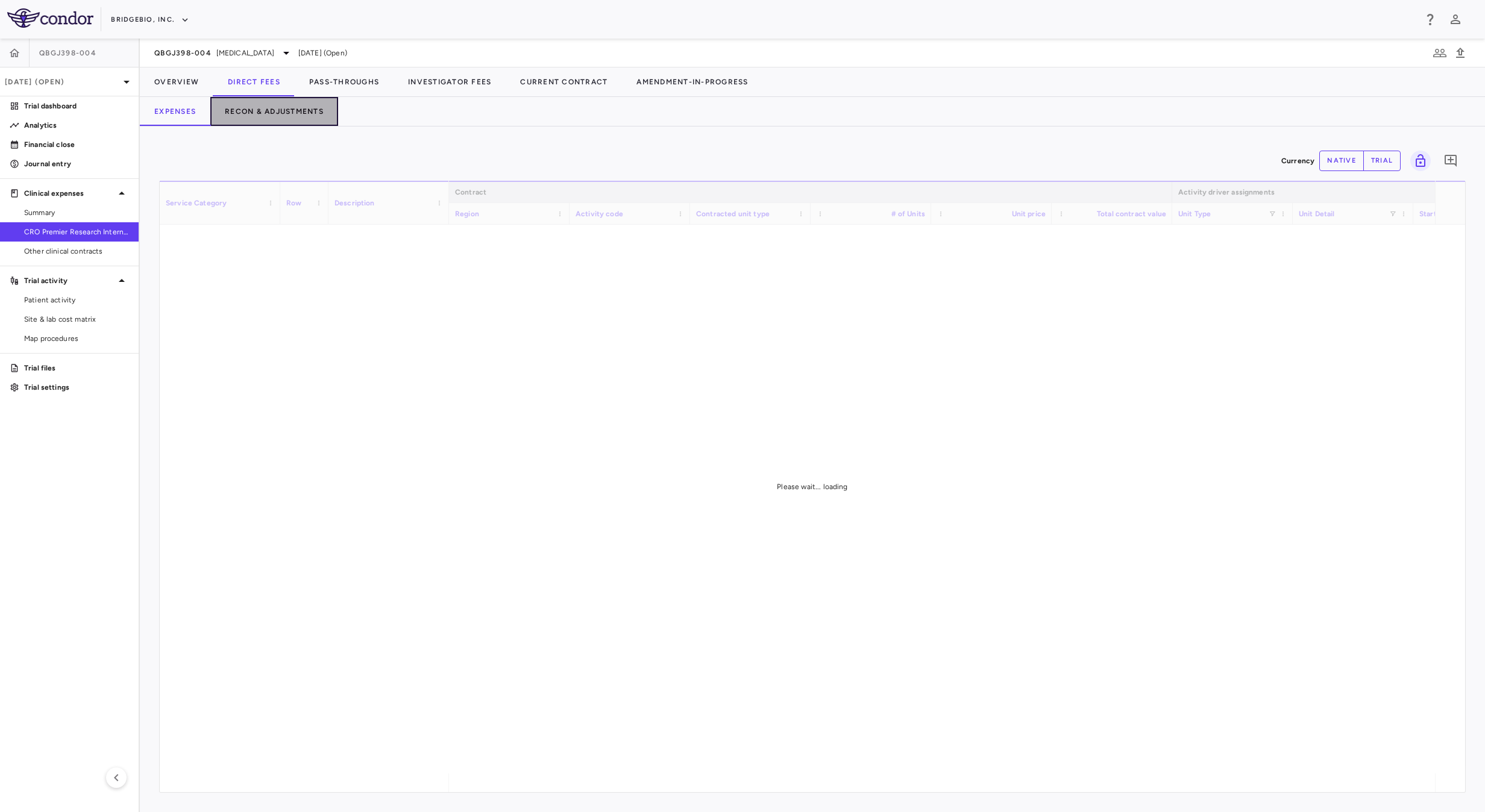
click at [289, 118] on button "Recon & Adjustments" at bounding box center [273, 111] width 128 height 29
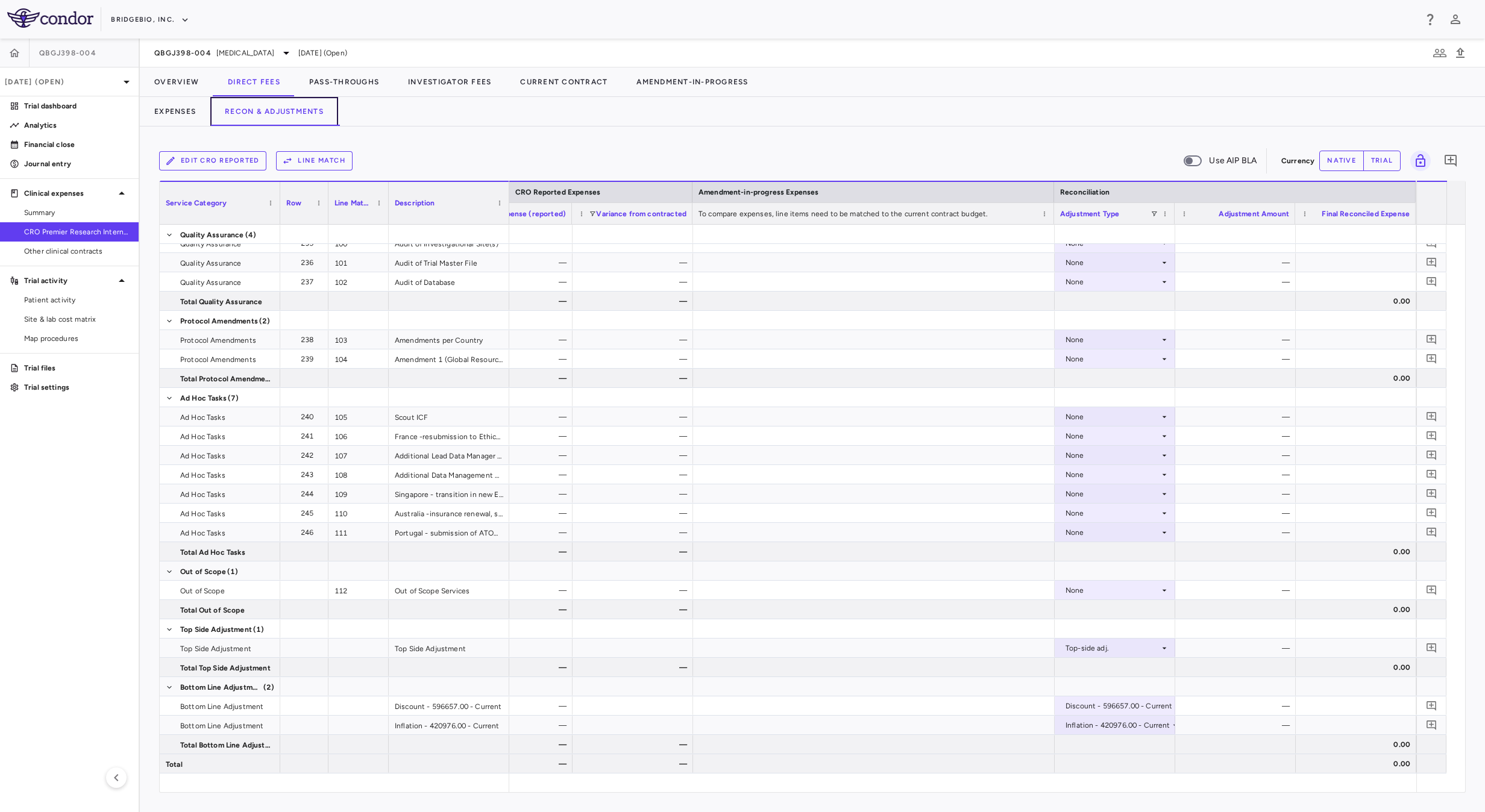
scroll to position [0, 1528]
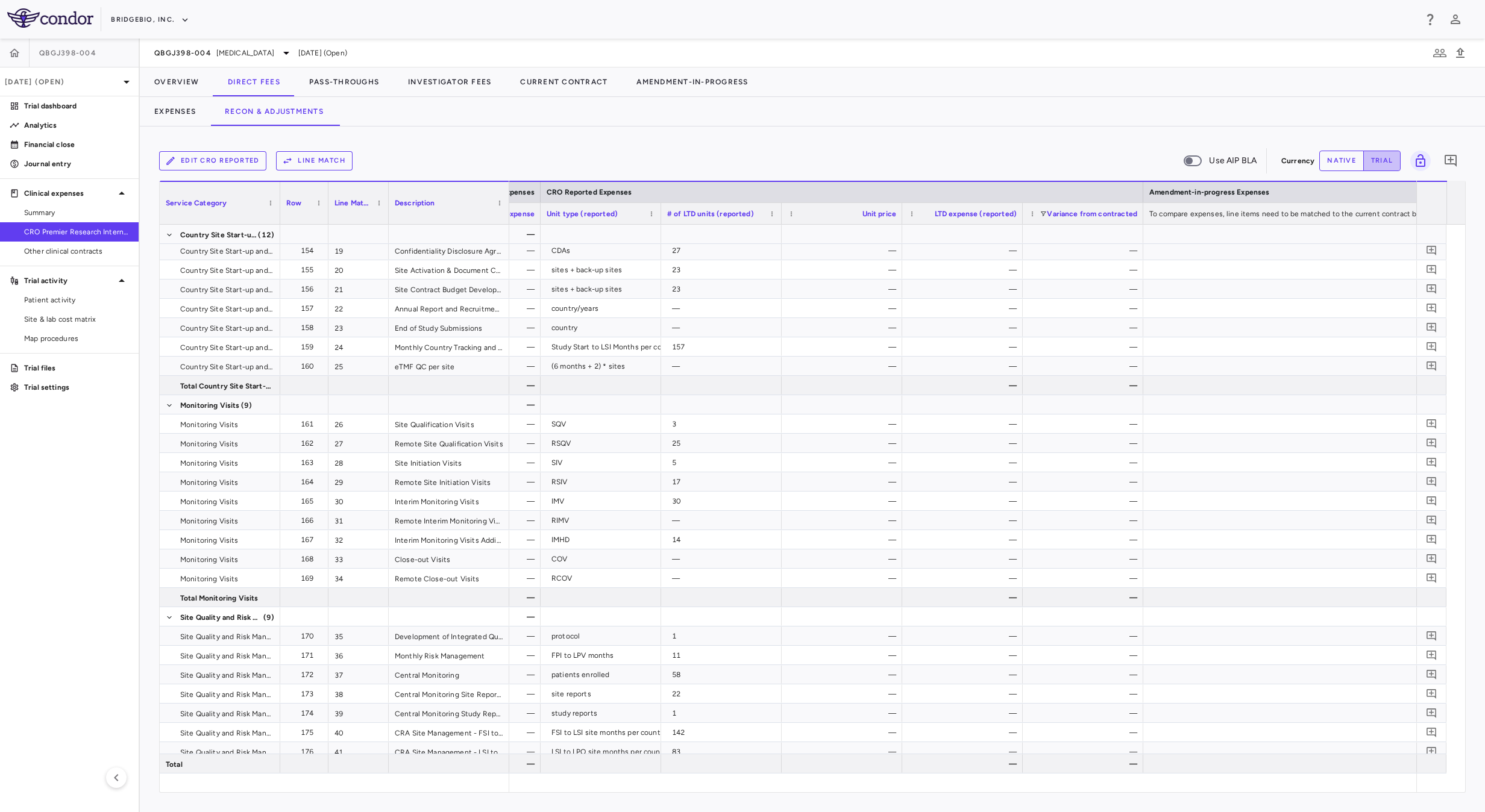
click at [1389, 158] on button "trial" at bounding box center [1382, 160] width 37 height 20
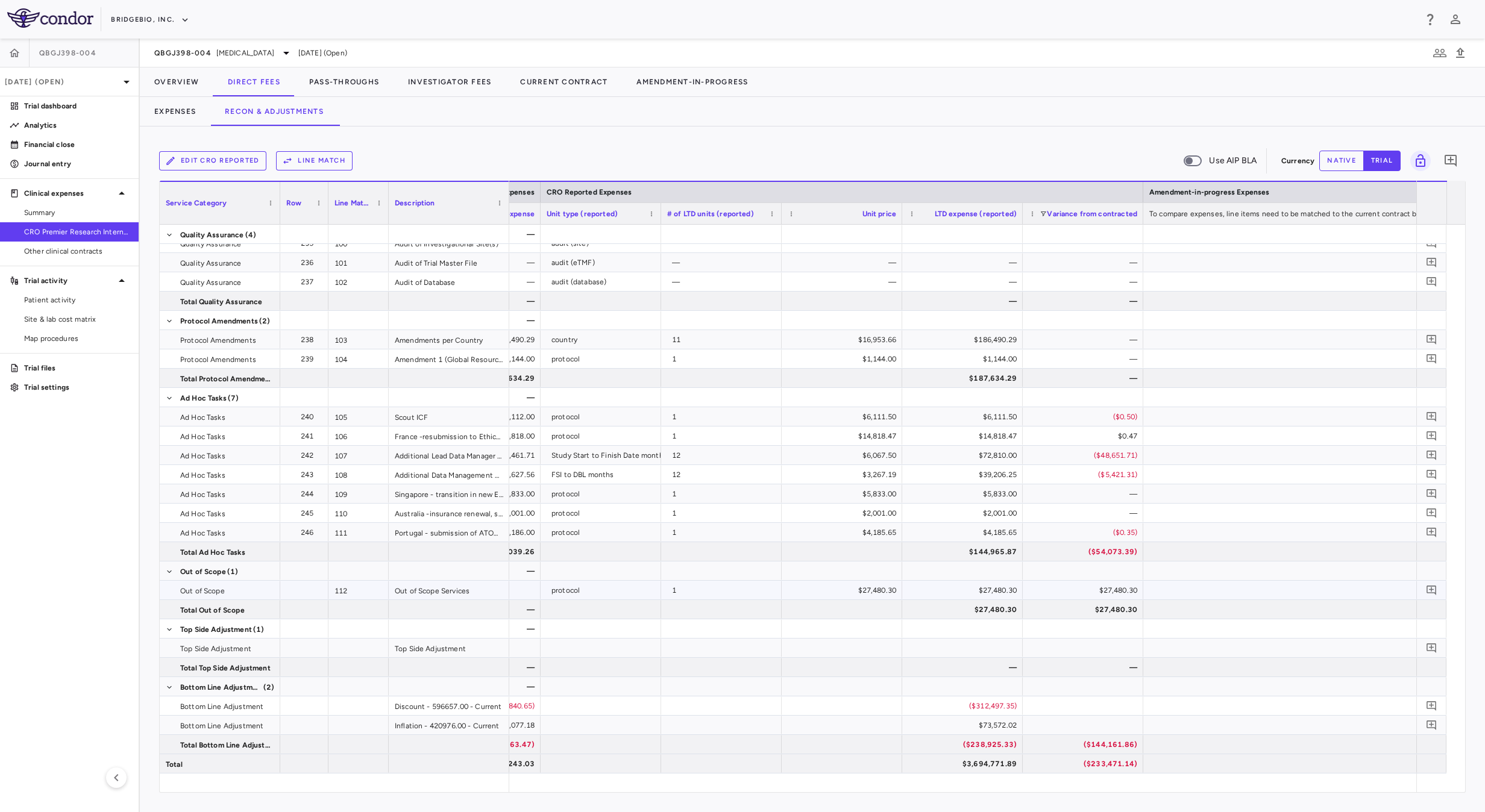
type button "trial"
click at [1160, 120] on div "Expenses Recon & Adjustments" at bounding box center [812, 111] width 1345 height 29
click at [459, 82] on button "Investigator Fees" at bounding box center [450, 82] width 112 height 29
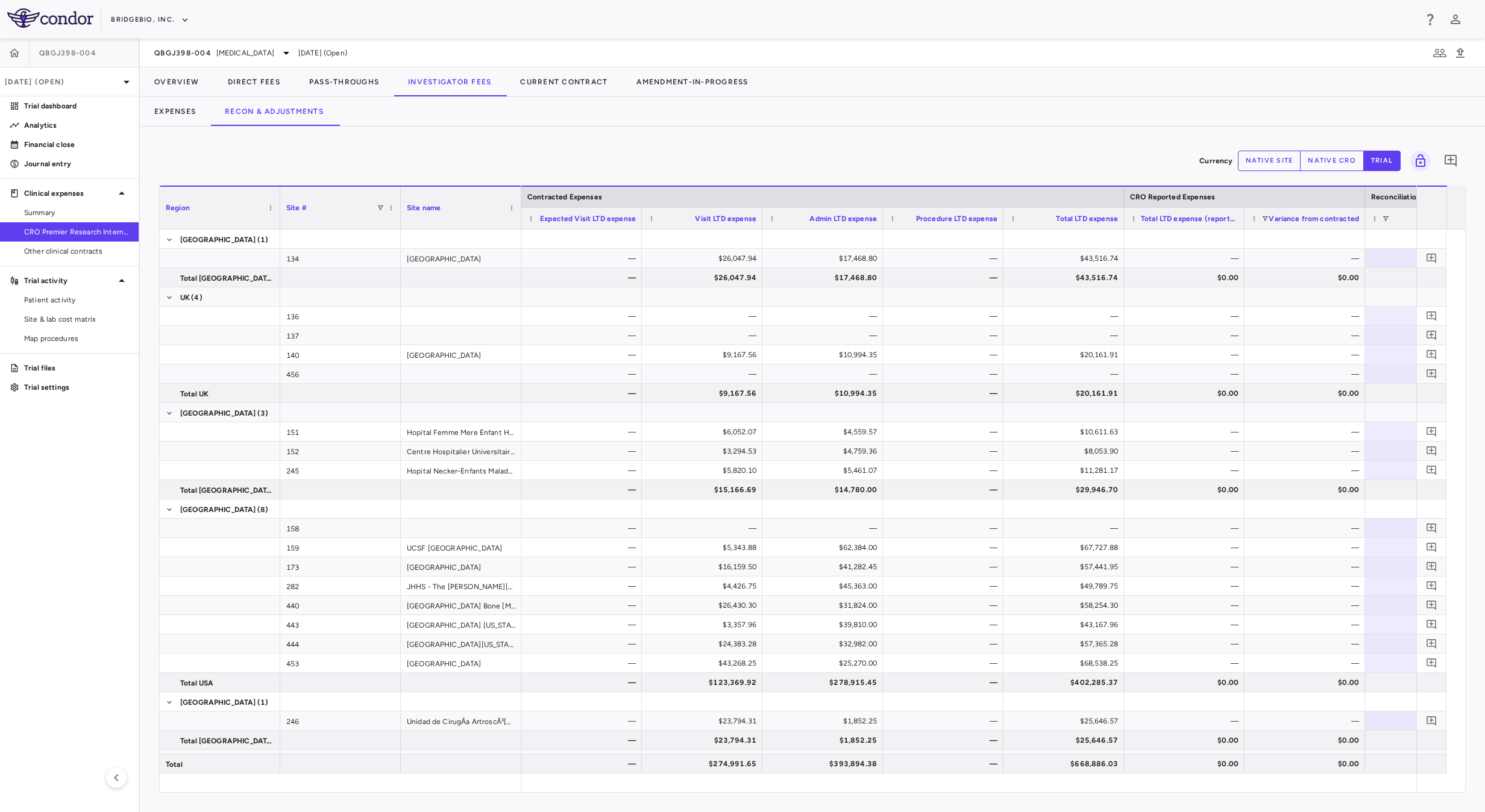
click at [1148, 124] on div "Expenses Recon & Adjustments" at bounding box center [812, 111] width 1345 height 29
click at [1255, 166] on button "native site" at bounding box center [1269, 160] width 63 height 20
click at [1172, 105] on div "Expenses Recon & Adjustments" at bounding box center [812, 111] width 1345 height 29
